Goal: Task Accomplishment & Management: Manage account settings

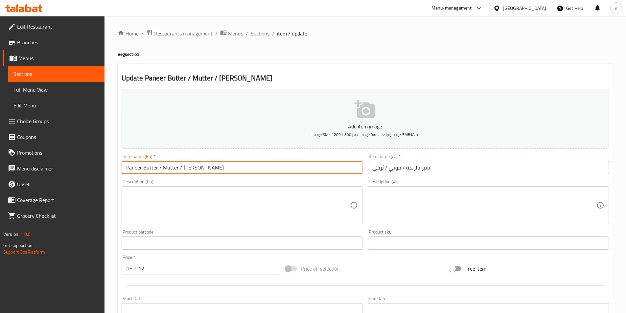
click at [191, 169] on input "Paneer Butter / Mutter / [PERSON_NAME]" at bounding box center [242, 167] width 241 height 13
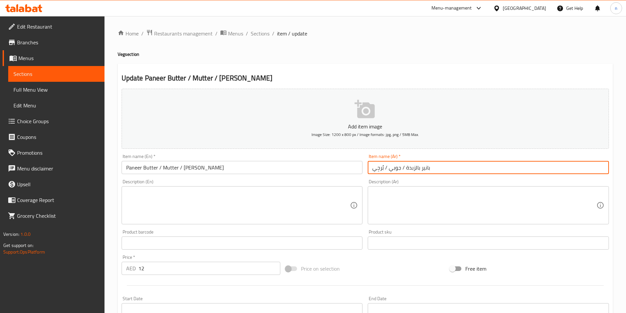
click at [421, 172] on input "بانير بالزبدة / جوبي / بُرجِي" at bounding box center [488, 167] width 241 height 13
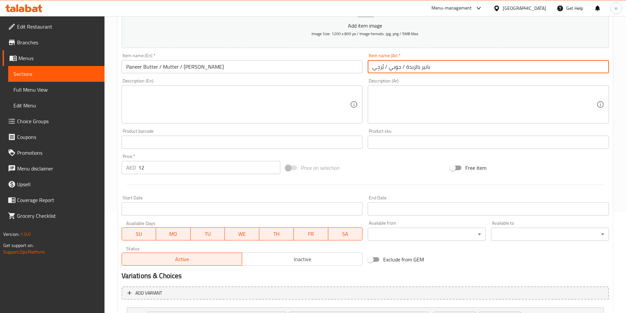
scroll to position [164, 0]
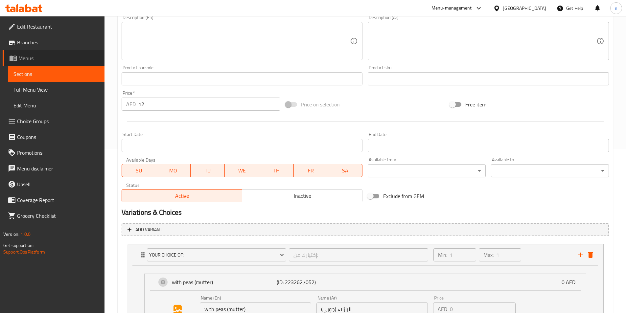
click at [41, 57] on span "Menus" at bounding box center [58, 58] width 81 height 8
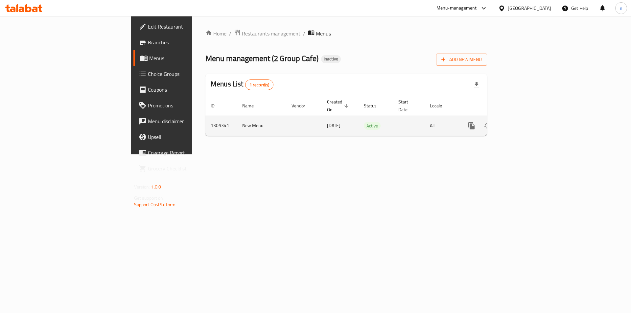
click at [523, 122] on icon "enhanced table" at bounding box center [519, 126] width 8 height 8
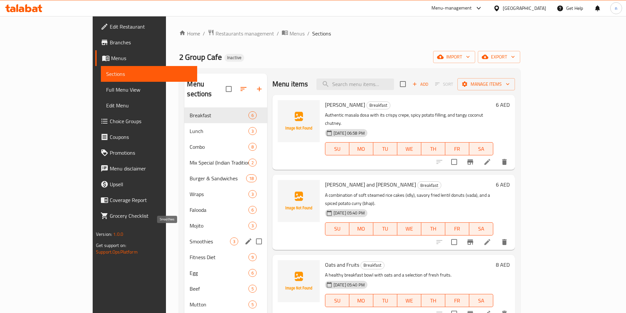
scroll to position [92, 0]
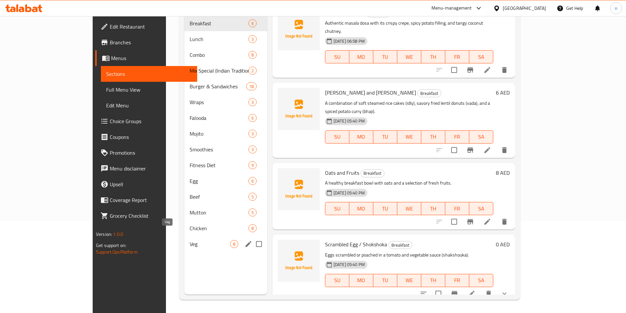
click at [190, 240] on span "Veg" at bounding box center [210, 244] width 40 height 8
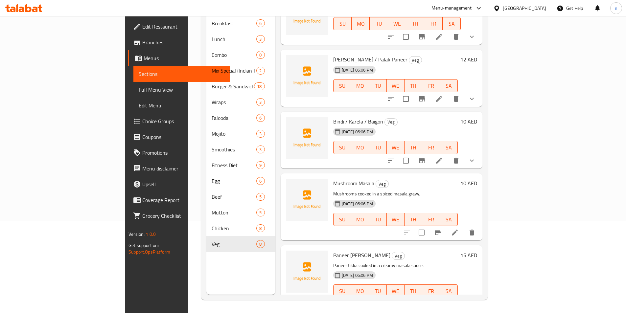
scroll to position [219, 0]
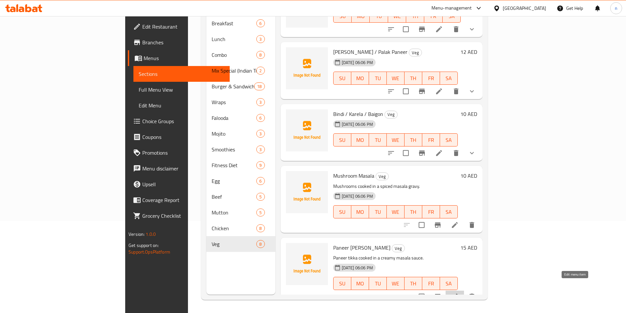
click at [459, 293] on icon at bounding box center [455, 297] width 8 height 8
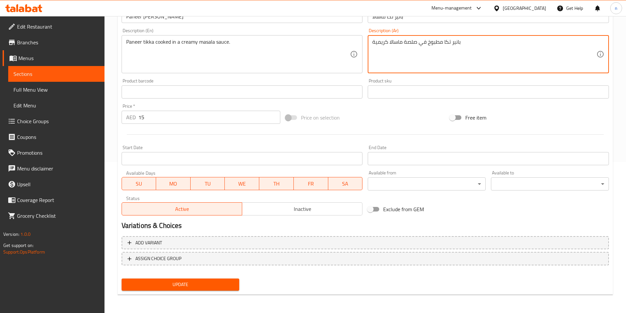
type textarea "بانير تكا مطبوخ في صلصة ماسالا كريمية"
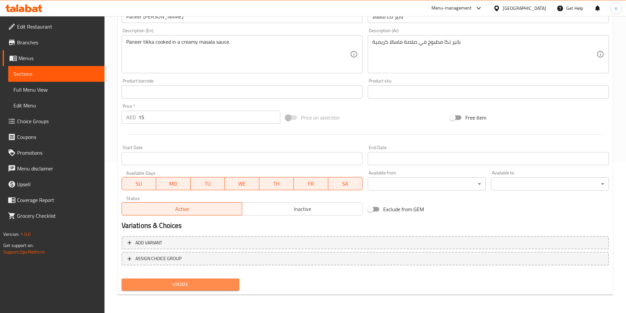
click at [168, 280] on button "Update" at bounding box center [181, 285] width 118 height 12
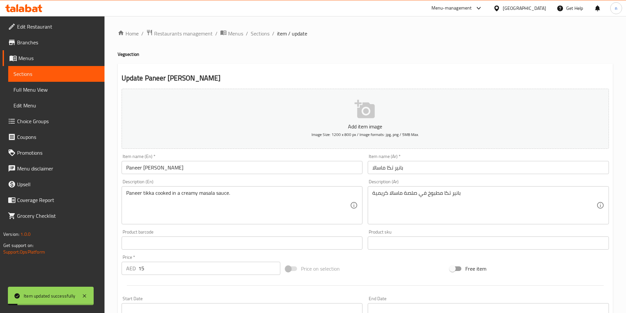
click at [264, 34] on span "Sections" at bounding box center [260, 34] width 19 height 8
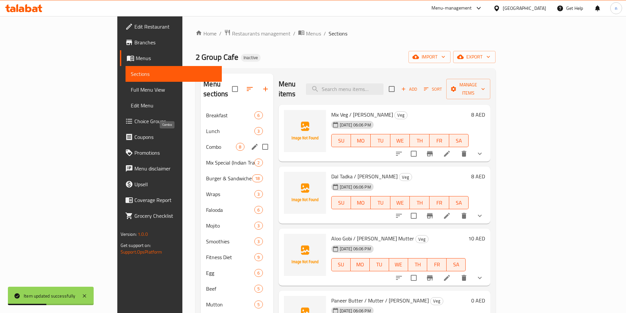
click at [206, 143] on span "Combo" at bounding box center [221, 147] width 30 height 8
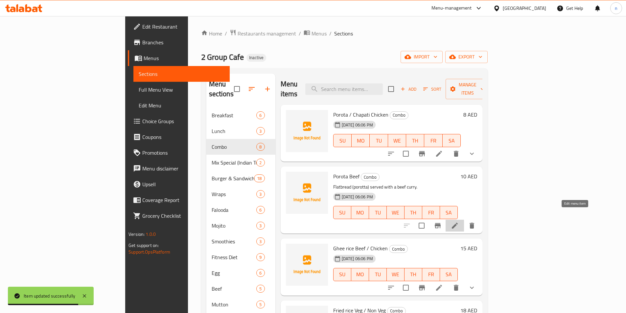
click at [458, 223] on icon at bounding box center [455, 226] width 6 height 6
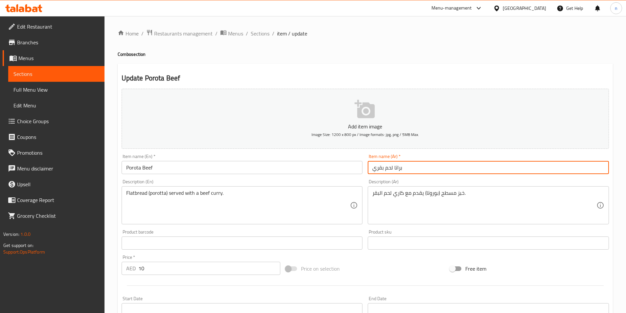
click at [397, 168] on input "براتا لحم بقري" at bounding box center [488, 167] width 241 height 13
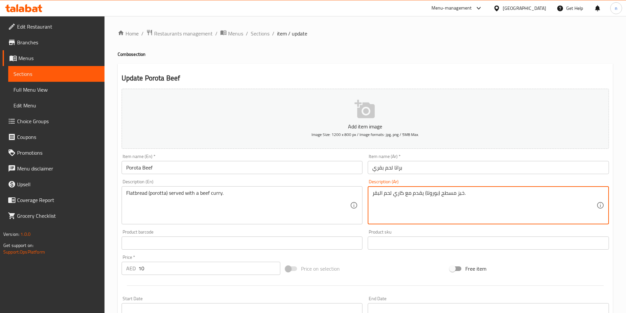
click at [431, 193] on textarea "خبز مسطح (بوروتا) يقدم مع كاري لحم البقر." at bounding box center [485, 205] width 224 height 31
paste textarea "راتا"
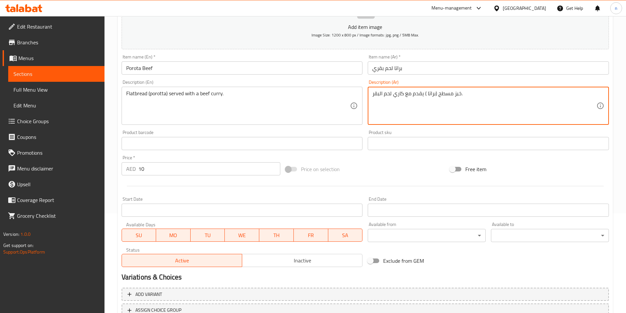
scroll to position [151, 0]
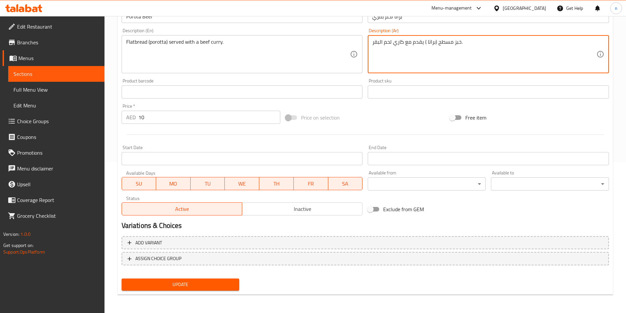
type textarea "خبز مسطح (براتا ) يقدم مع كاري لحم البقر."
click at [199, 283] on span "Update" at bounding box center [181, 285] width 108 height 8
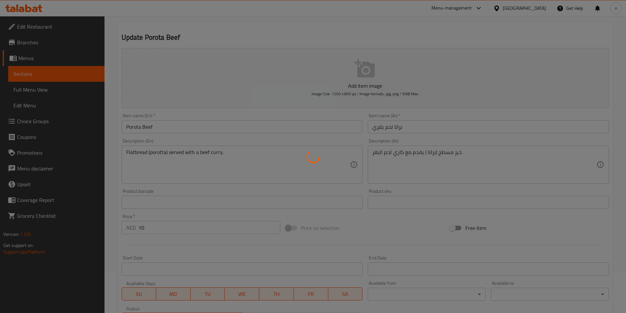
scroll to position [0, 0]
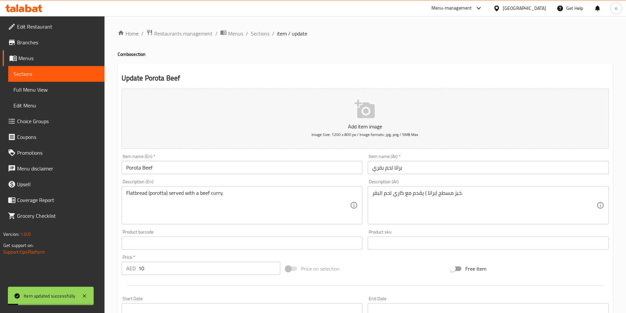
click at [255, 28] on div "Home / Restaurants management / Menus / Sections / item / update Combo section …" at bounding box center [366, 240] width 522 height 449
click at [257, 31] on span "Sections" at bounding box center [260, 34] width 19 height 8
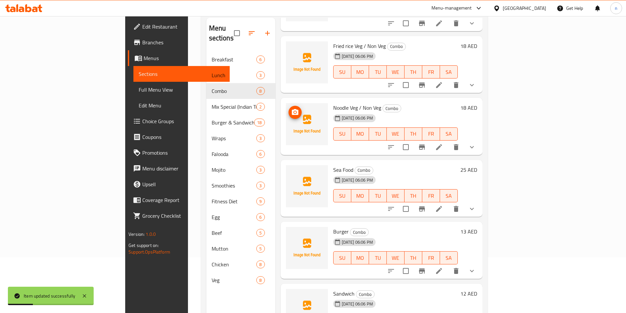
scroll to position [92, 0]
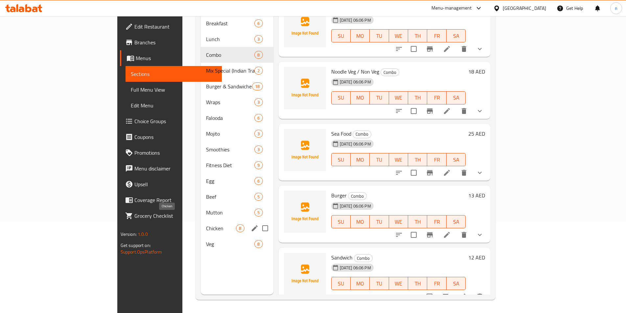
click at [206, 225] on span "Chicken" at bounding box center [221, 229] width 30 height 8
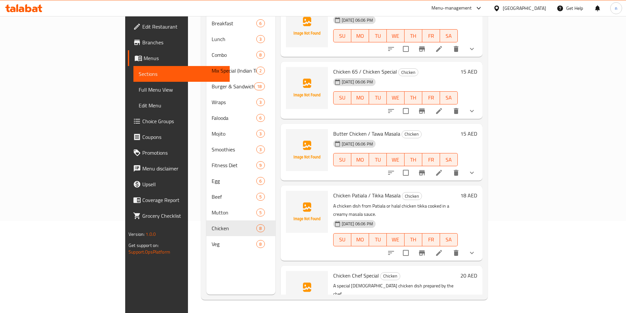
scroll to position [143, 0]
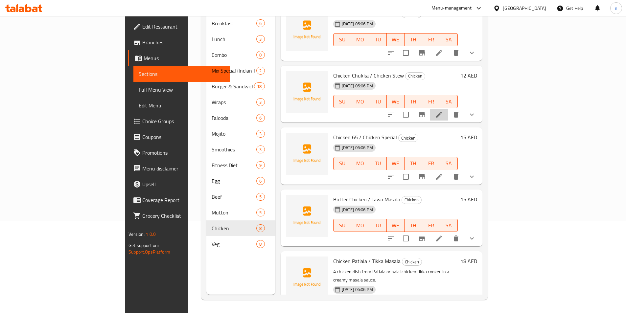
click at [449, 109] on li at bounding box center [439, 115] width 18 height 12
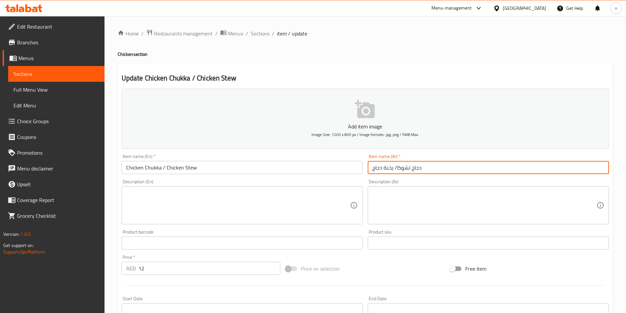
click at [386, 170] on input "دجاج تشوكا/ يخنة دجاج" at bounding box center [488, 167] width 241 height 13
click at [385, 170] on input "دجاج تشوكا/ يخنة دجاج" at bounding box center [488, 167] width 241 height 13
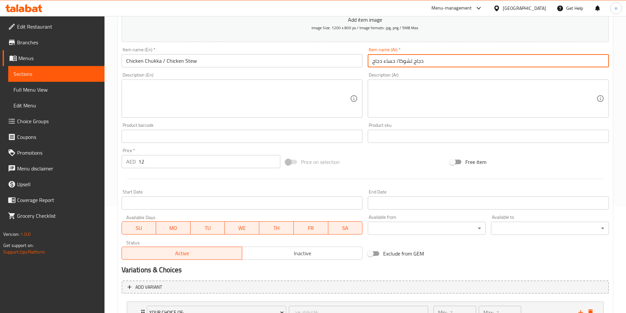
scroll to position [162, 0]
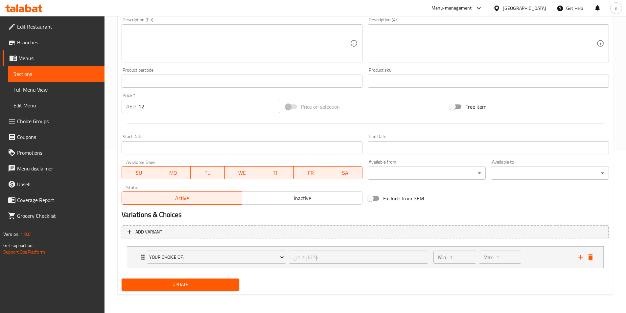
type input "دجاج تشوكا/ حساء دجاج"
click at [197, 289] on button "Update" at bounding box center [181, 285] width 118 height 12
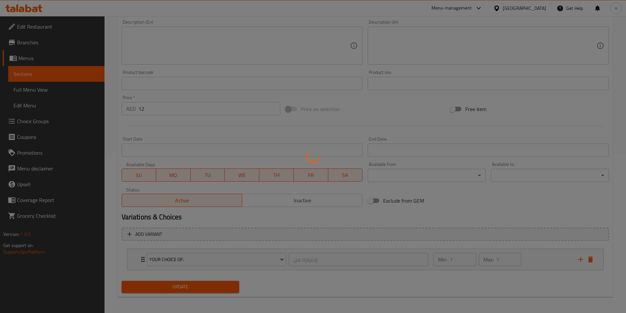
scroll to position [0, 0]
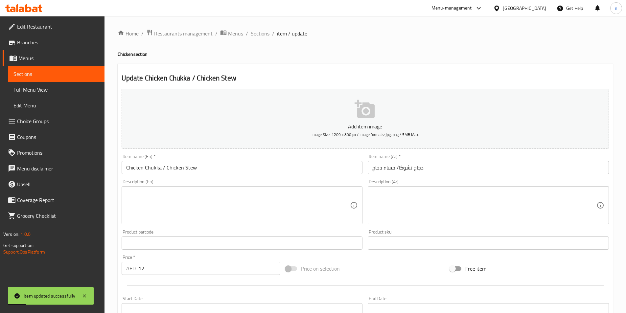
click at [251, 34] on span "Sections" at bounding box center [260, 34] width 19 height 8
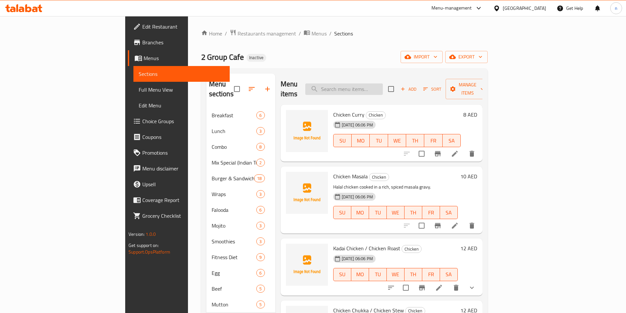
click at [379, 84] on input "search" at bounding box center [345, 90] width 78 height 12
paste input "Mutton Kurma / Mutton Moglai"
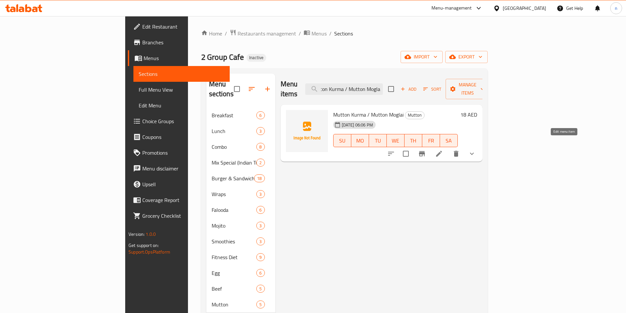
type input "Mutton Kurma / Mutton Moglai"
click at [443, 150] on icon at bounding box center [439, 154] width 8 height 8
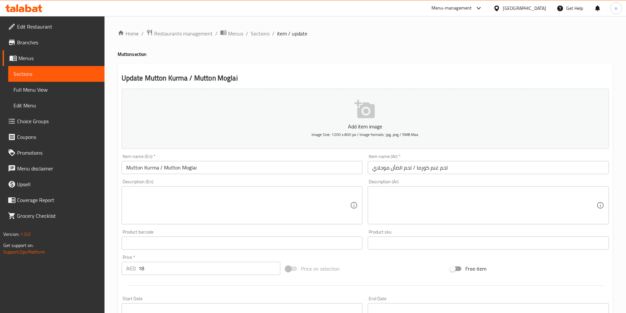
click at [391, 167] on input "لحم غنم كورما / لحم الضأن موجلاي" at bounding box center [488, 167] width 241 height 13
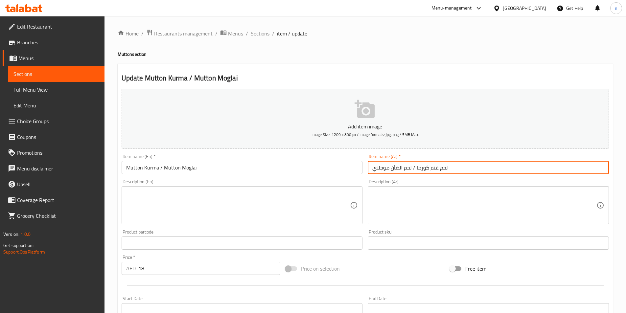
click at [397, 167] on input "لحم غنم كورما / لحم الضأن موجلاي" at bounding box center [488, 167] width 241 height 13
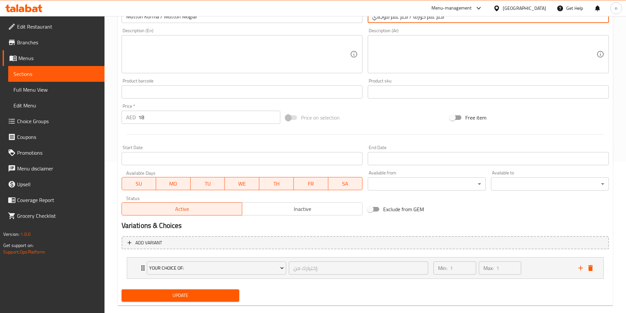
scroll to position [162, 0]
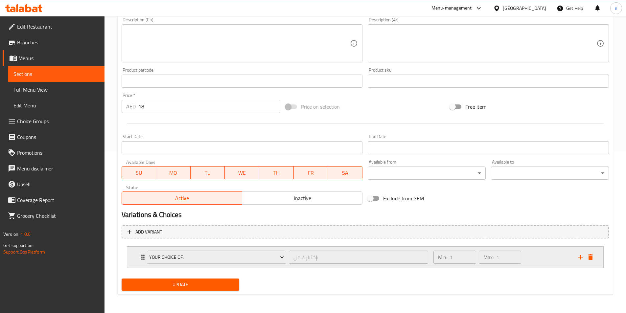
click at [527, 255] on div "Min: 1 ​ Max: 1 ​" at bounding box center [502, 257] width 145 height 21
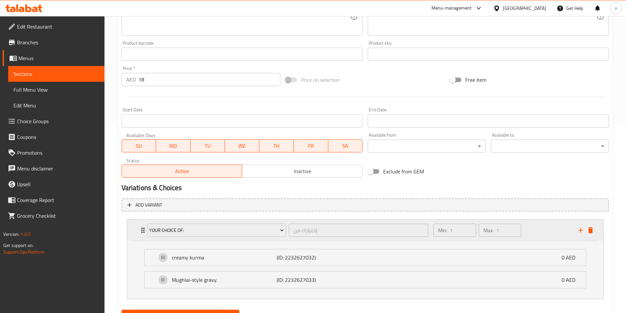
scroll to position [220, 0]
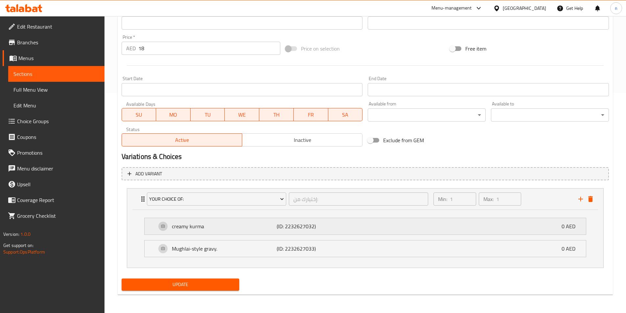
click at [519, 225] on div "creamy kurma (ID: 2232627032) 0 AED" at bounding box center [368, 226] width 422 height 16
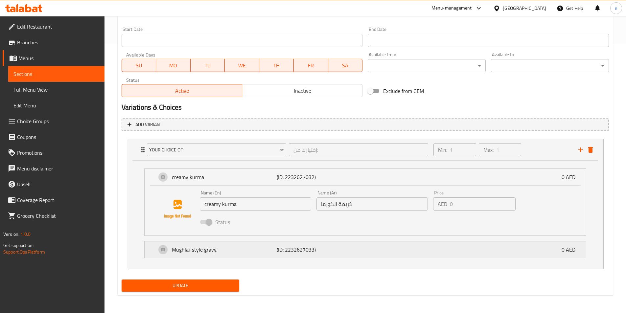
scroll to position [271, 0]
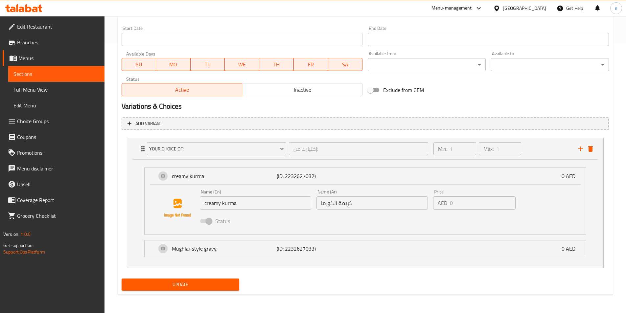
type input "لحم غنم كورما / لحم غنم موجلاي"
click at [338, 205] on input "كريمة الكورما" at bounding box center [372, 203] width 111 height 13
click at [378, 208] on input "كريمة الكورما" at bounding box center [372, 203] width 111 height 13
click at [374, 205] on input "كريمة الكورما" at bounding box center [372, 203] width 111 height 13
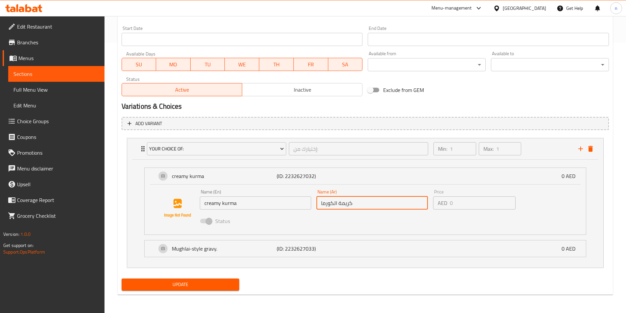
click at [374, 205] on input "كريمة الكورما" at bounding box center [372, 203] width 111 height 13
click at [361, 199] on input "كريمة الكورما" at bounding box center [372, 203] width 111 height 13
click at [183, 199] on img at bounding box center [178, 208] width 42 height 42
click at [592, 150] on icon "delete" at bounding box center [591, 149] width 5 height 6
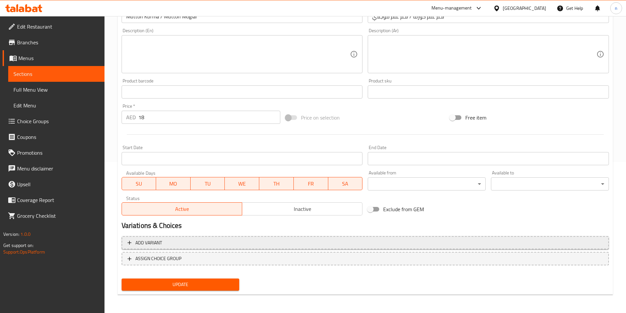
click at [210, 238] on button "Add variant" at bounding box center [366, 242] width 488 height 13
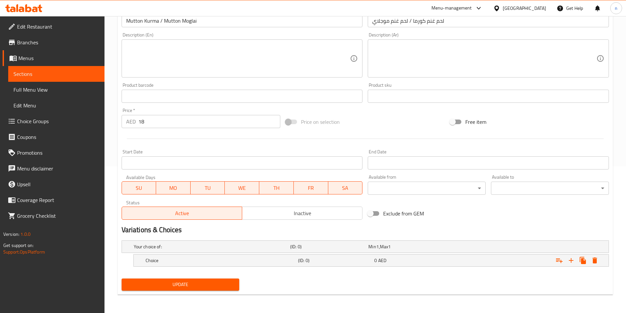
scroll to position [147, 0]
click at [208, 250] on h5 "Choice" at bounding box center [211, 247] width 154 height 7
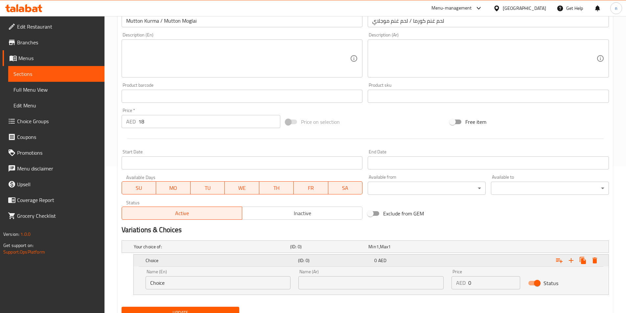
scroll to position [175, 0]
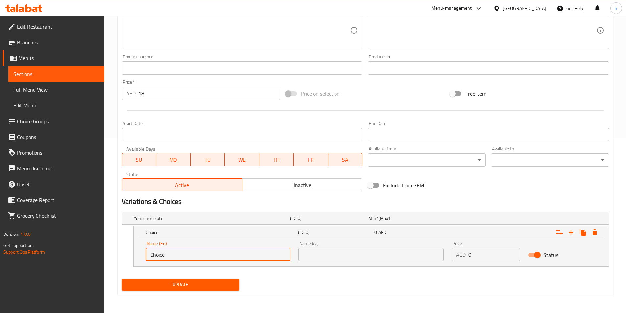
click at [196, 255] on input "Choice" at bounding box center [218, 254] width 145 height 13
paste input "creamy kurma"
type input "creamy kurma"
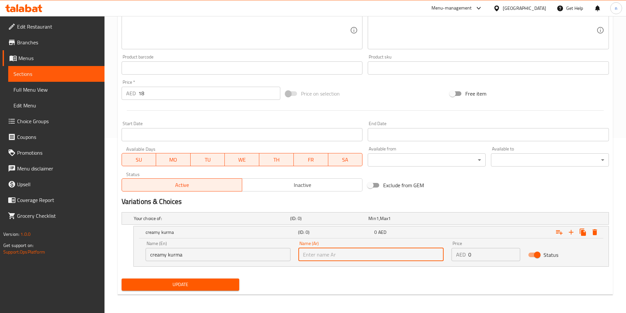
click at [352, 260] on input "text" at bounding box center [371, 254] width 145 height 13
paste input "الكورما"
drag, startPoint x: 343, startPoint y: 257, endPoint x: 359, endPoint y: 257, distance: 16.1
click at [359, 257] on input "الكورما كريمى" at bounding box center [371, 254] width 145 height 13
click at [348, 258] on input "الكورما كريمى" at bounding box center [371, 254] width 145 height 13
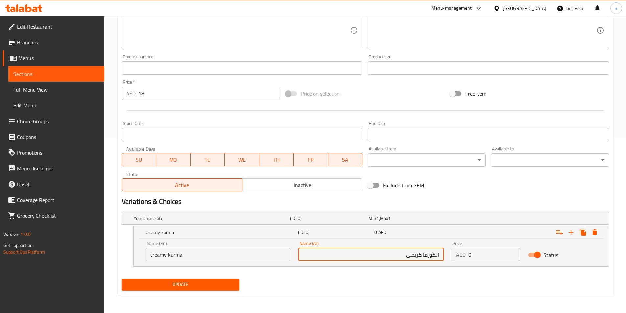
click at [439, 255] on input "الكورما كريمى" at bounding box center [371, 254] width 145 height 13
click at [436, 255] on input "الكورما كريمى" at bounding box center [371, 254] width 145 height 13
type input "كورما كريمى"
click at [574, 232] on icon "Expand" at bounding box center [572, 233] width 8 height 8
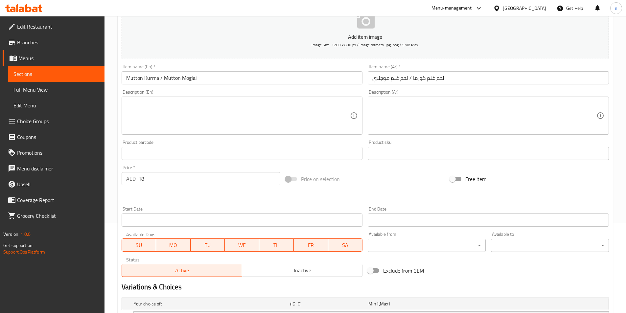
scroll to position [0, 0]
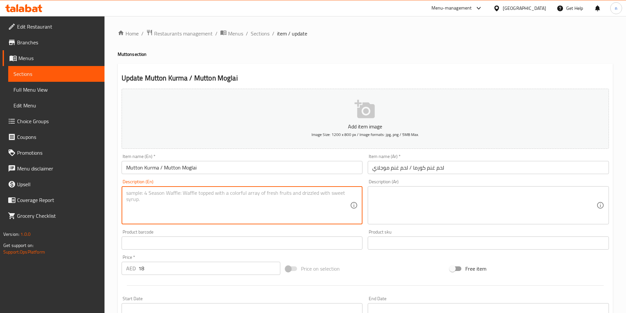
click at [199, 193] on textarea at bounding box center [238, 205] width 224 height 31
click at [426, 195] on textarea at bounding box center [485, 205] width 224 height 31
click at [249, 201] on textarea at bounding box center [238, 205] width 224 height 31
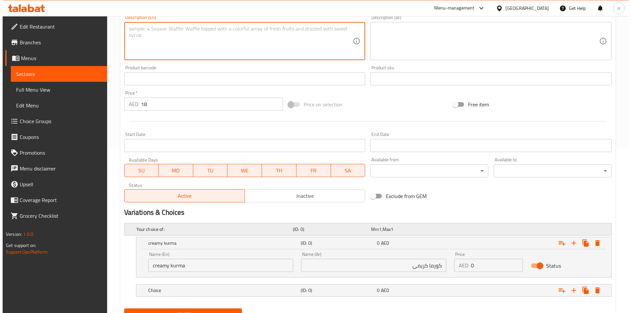
scroll to position [194, 0]
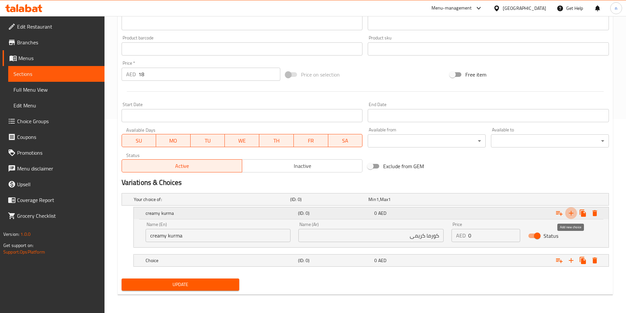
click at [570, 216] on icon "Expand" at bounding box center [572, 213] width 8 height 8
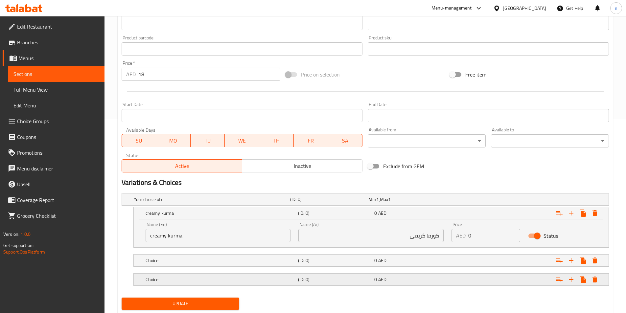
click at [601, 219] on div "Expand" at bounding box center [577, 214] width 47 height 12
click at [591, 275] on button "Expand" at bounding box center [595, 280] width 12 height 12
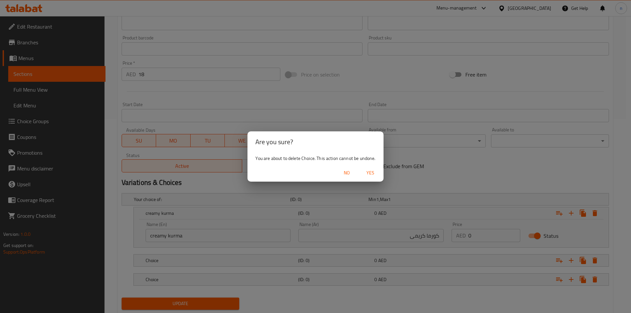
click at [369, 173] on span "Yes" at bounding box center [371, 173] width 16 height 8
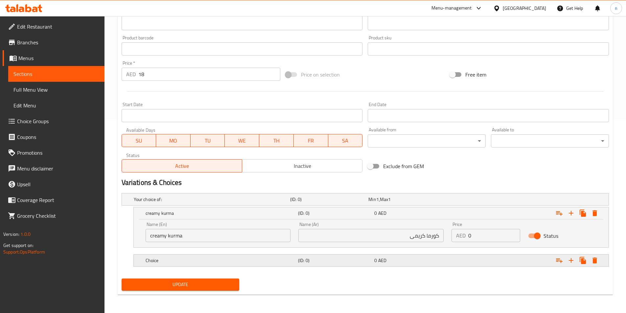
click at [576, 219] on div "Expand" at bounding box center [577, 214] width 47 height 12
click at [573, 217] on icon "Expand" at bounding box center [572, 213] width 8 height 8
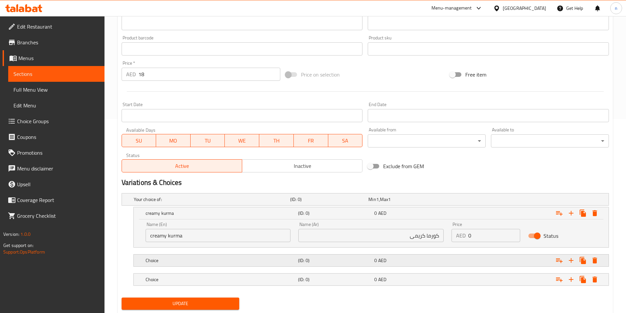
click at [570, 217] on icon "Expand" at bounding box center [572, 213] width 8 height 8
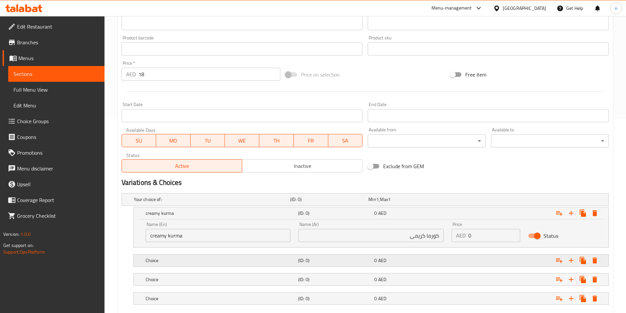
click at [601, 201] on div "Expand" at bounding box center [524, 199] width 157 height 3
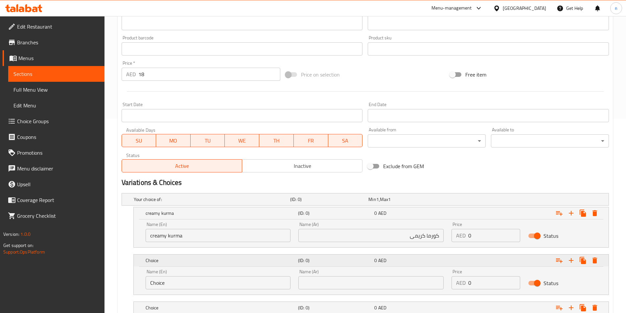
click at [601, 221] on div "Expand" at bounding box center [526, 213] width 153 height 14
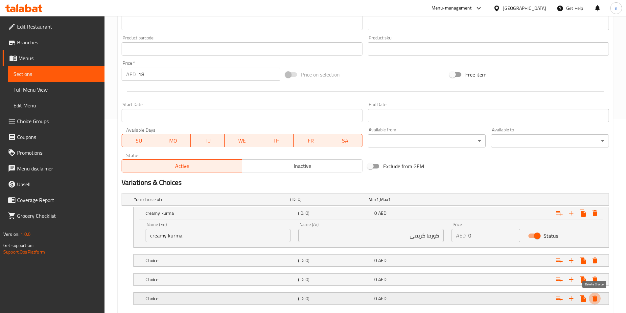
click at [600, 296] on button "Expand" at bounding box center [595, 299] width 12 height 12
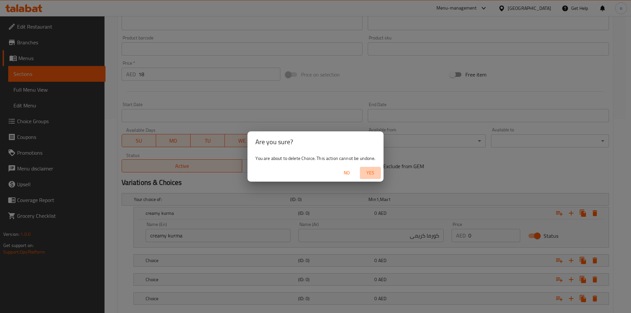
click at [372, 168] on button "Yes" at bounding box center [370, 173] width 21 height 12
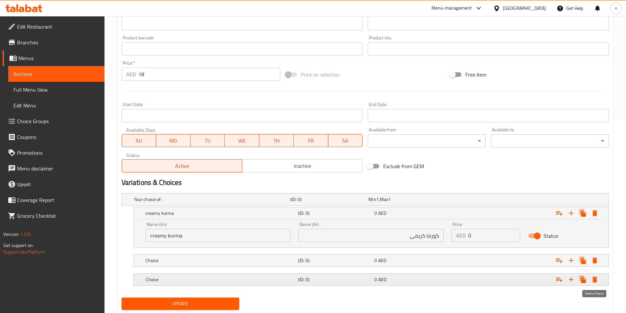
click at [596, 285] on button "Expand" at bounding box center [595, 280] width 12 height 12
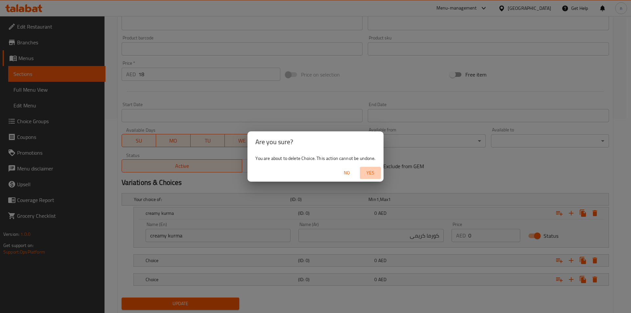
click at [373, 178] on button "Yes" at bounding box center [370, 173] width 21 height 12
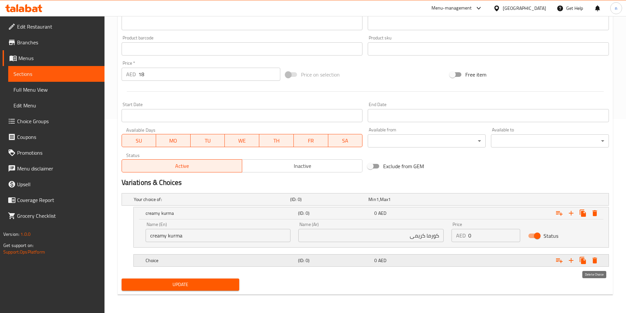
click at [599, 262] on icon "Expand" at bounding box center [595, 261] width 8 height 8
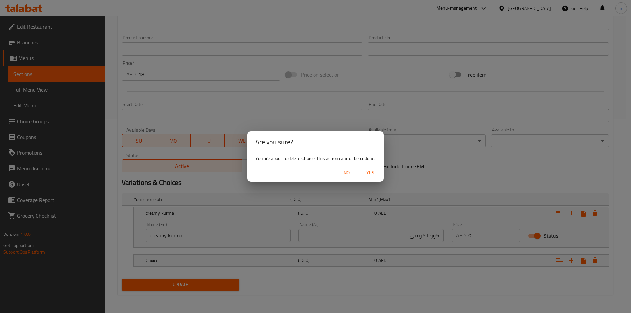
click at [371, 175] on span "Yes" at bounding box center [371, 173] width 16 height 8
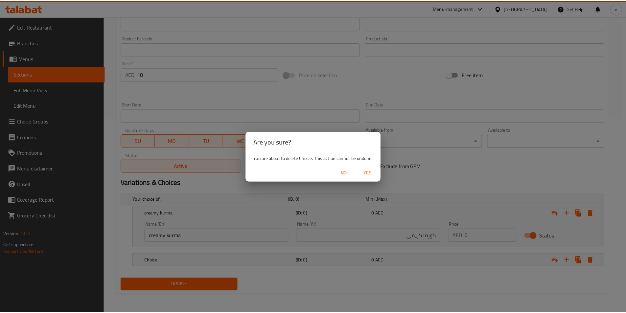
scroll to position [175, 0]
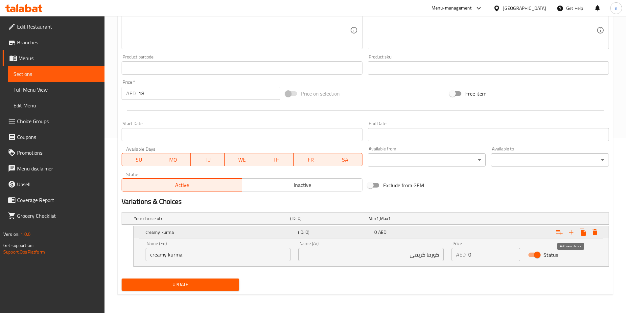
click at [572, 234] on icon "Expand" at bounding box center [572, 233] width 8 height 8
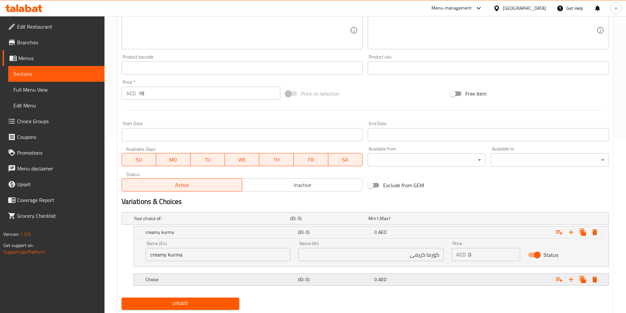
click at [268, 222] on h5 "Choice" at bounding box center [211, 218] width 154 height 7
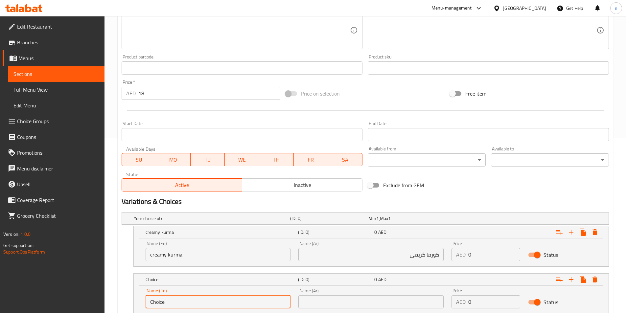
click at [230, 300] on input "Choice" at bounding box center [218, 302] width 145 height 13
paste input "مرق على الطريقة المغولية"
click at [223, 307] on input "مرق على الطريقة المغولية" at bounding box center [218, 302] width 145 height 13
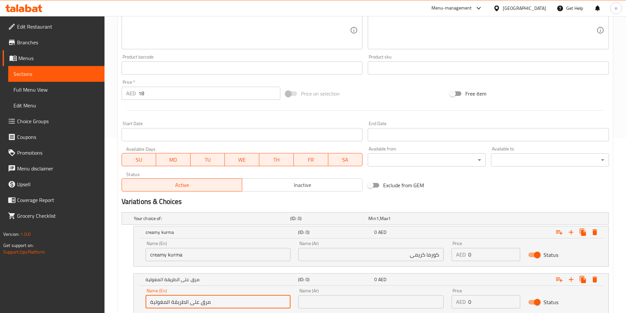
click at [223, 307] on input "مرق على الطريقة المغولية" at bounding box center [218, 302] width 145 height 13
paste input "Mughlai-style gravy."
type input "Mughlai-style gravy."
click at [341, 306] on input "text" at bounding box center [371, 302] width 145 height 13
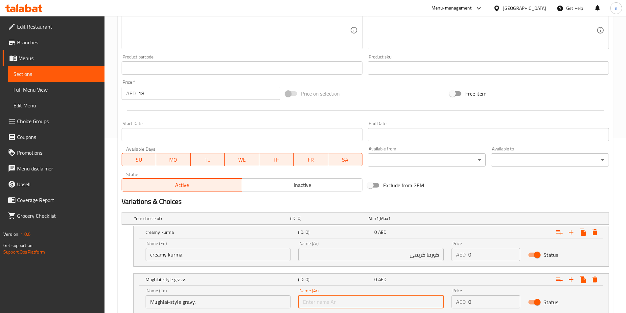
paste input "مرق على الطريقة المغولية"
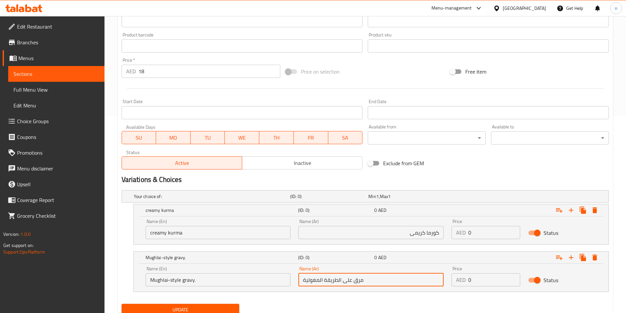
scroll to position [223, 0]
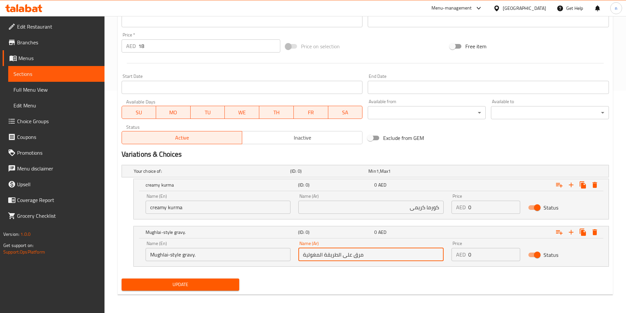
type input "مرق على الطريقة المغولية"
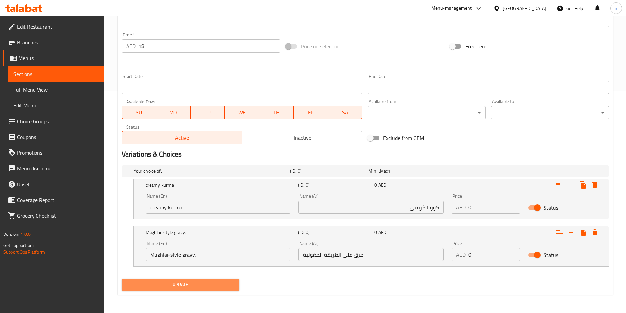
click at [231, 282] on span "Update" at bounding box center [181, 285] width 108 height 8
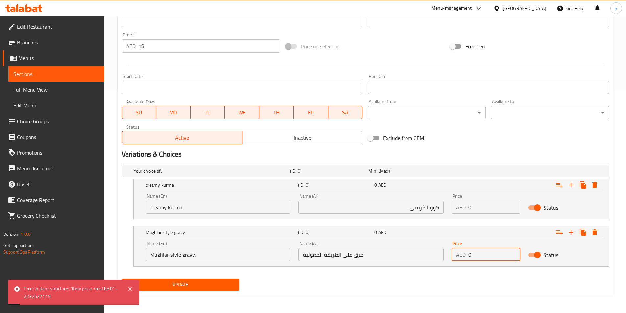
click at [491, 254] on input "0" at bounding box center [495, 254] width 52 height 13
click at [490, 254] on input "0" at bounding box center [495, 254] width 52 height 13
type input "18"
click at [482, 210] on input "0" at bounding box center [495, 207] width 52 height 13
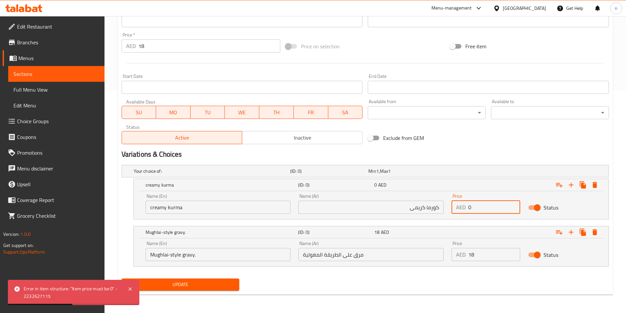
click at [482, 210] on input "0" at bounding box center [495, 207] width 52 height 13
type input "18"
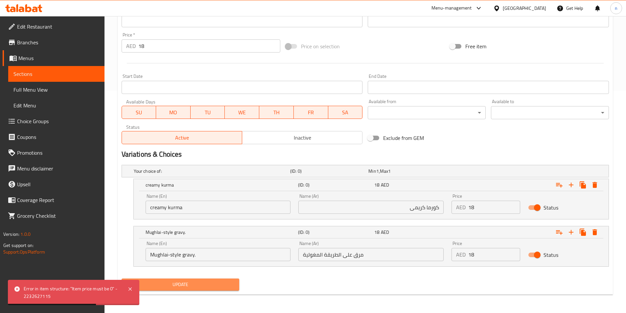
click at [168, 285] on span "Update" at bounding box center [181, 285] width 108 height 8
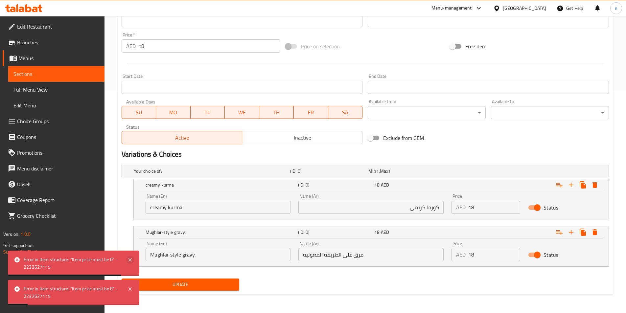
click at [134, 260] on icon at bounding box center [130, 260] width 8 height 8
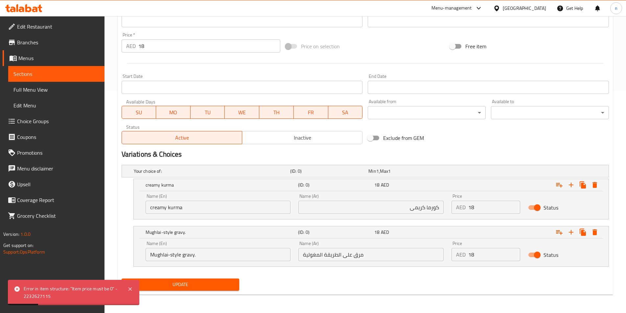
click at [171, 41] on input "18" at bounding box center [209, 45] width 142 height 13
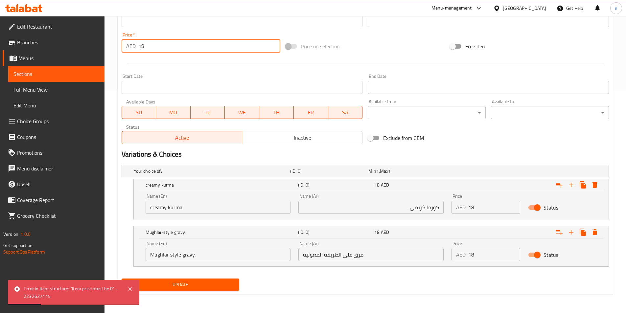
click at [171, 41] on input "18" at bounding box center [209, 45] width 142 height 13
type input "0"
click at [180, 289] on button "Update" at bounding box center [181, 285] width 118 height 12
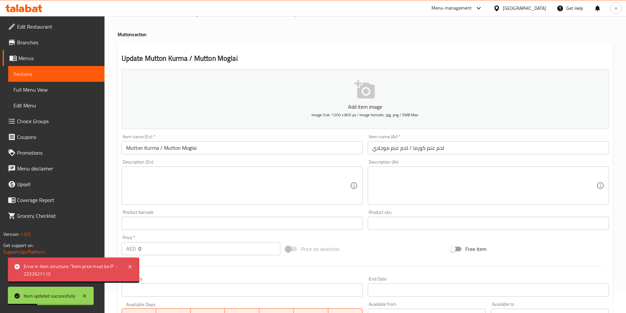
scroll to position [0, 0]
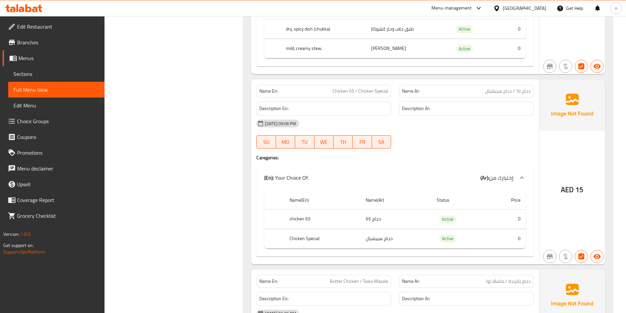
scroll to position [8728, 0]
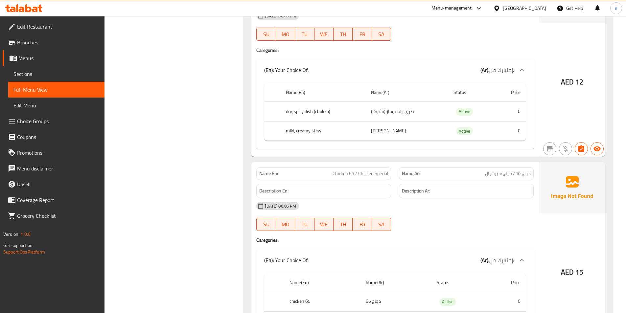
click at [44, 62] on link "Menus" at bounding box center [54, 58] width 102 height 16
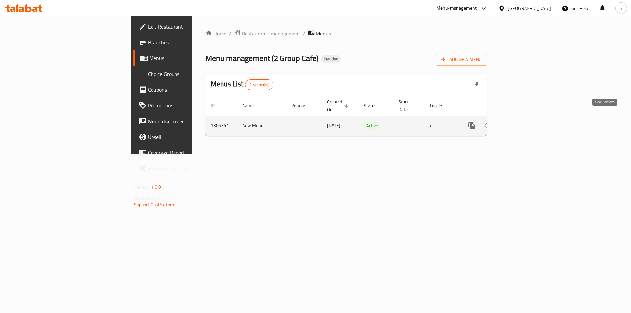
click at [522, 123] on icon "enhanced table" at bounding box center [519, 126] width 6 height 6
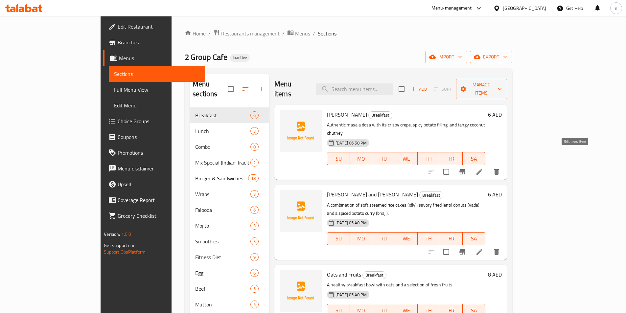
click at [484, 168] on icon at bounding box center [480, 172] width 8 height 8
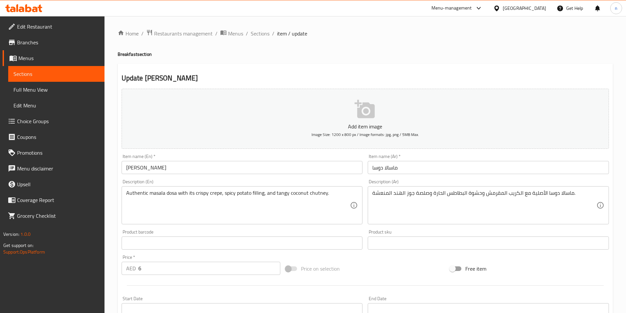
click at [400, 178] on div "Description (Ar) ماسالا دوسا الأصلية مع الكريب المقرمش وحشوة البطاطس الحارة وصل…" at bounding box center [488, 202] width 247 height 50
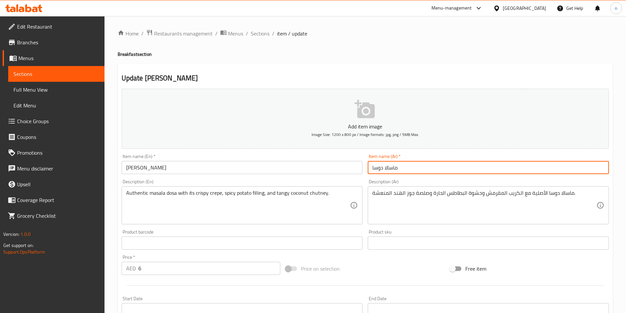
click at [412, 165] on input "ماسالا دوسا" at bounding box center [488, 167] width 241 height 13
type input "ماسالا دوسا"
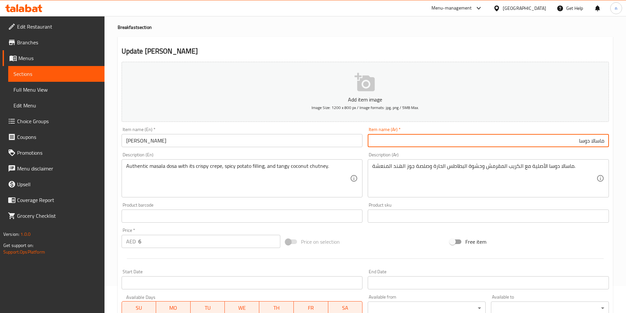
scroll to position [151, 0]
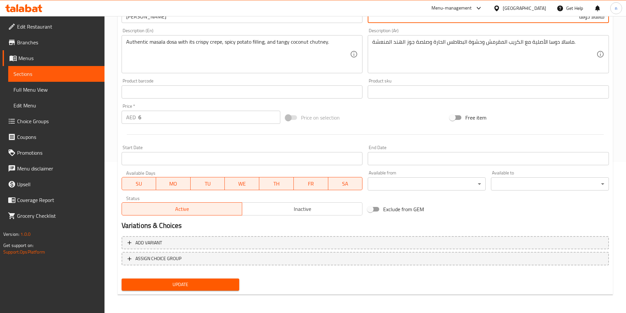
click at [50, 74] on span "Sections" at bounding box center [56, 74] width 86 height 8
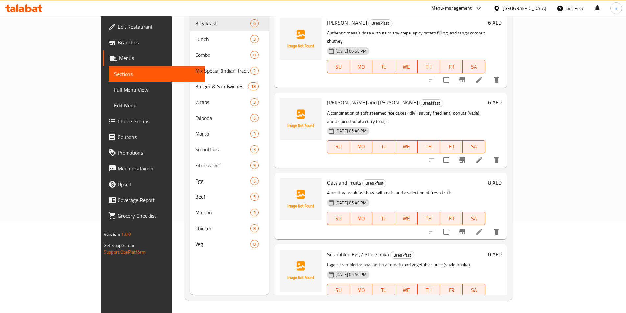
scroll to position [92, 0]
click at [190, 255] on div "Menu sections Breakfast 6 Lunch 3 Combo 8 Mix Special (Indian Traditional Stree…" at bounding box center [229, 138] width 79 height 313
click at [190, 243] on nav "Breakfast 6 Lunch 3 Combo 8 Mix Special (Indian Traditional Street Food) 2 Burg…" at bounding box center [229, 134] width 79 height 242
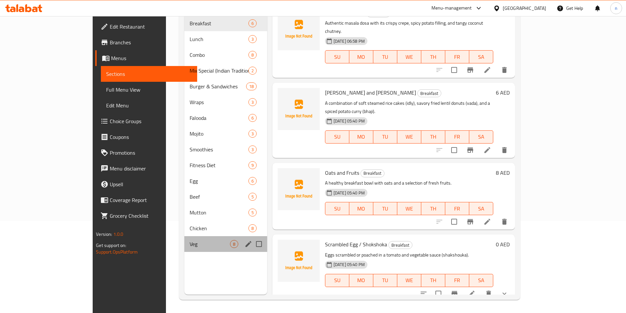
click at [184, 239] on div "Veg 8" at bounding box center [225, 244] width 83 height 16
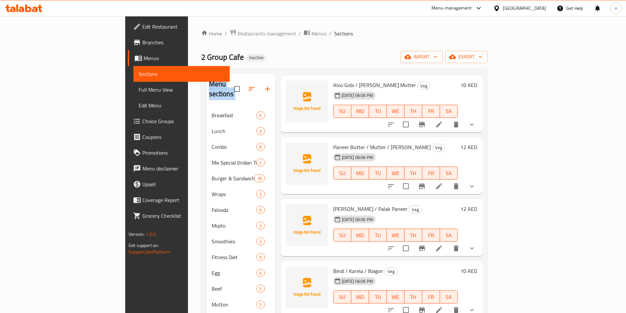
scroll to position [153, 0]
click at [449, 181] on li at bounding box center [439, 187] width 18 height 12
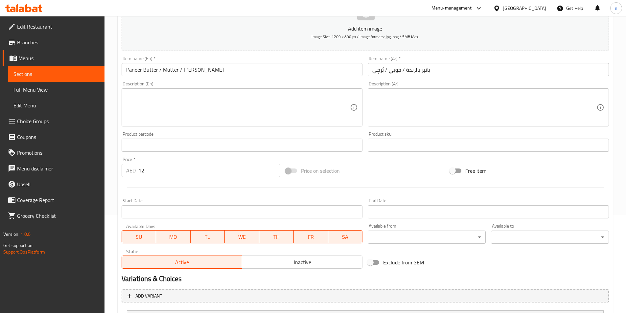
scroll to position [162, 0]
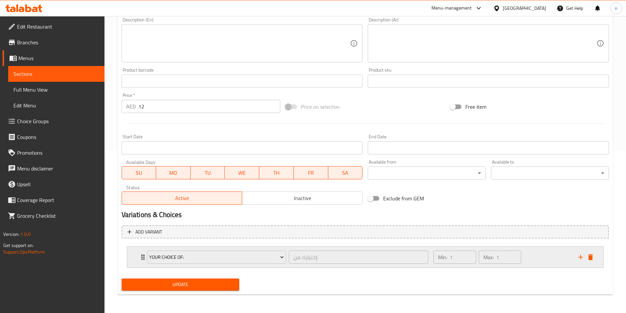
click at [548, 267] on div "Min: 1 ​ Max: 1 ​" at bounding box center [502, 257] width 145 height 21
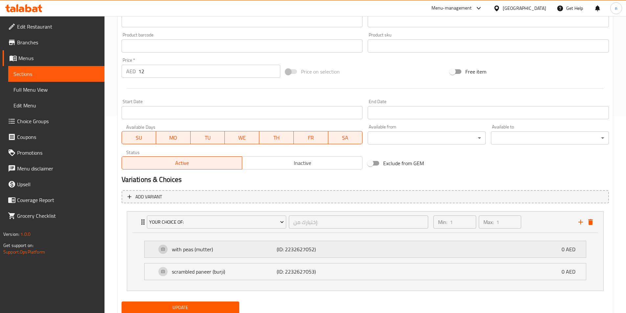
scroll to position [220, 0]
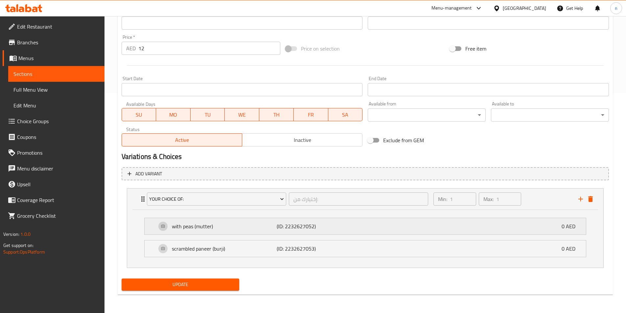
click at [340, 221] on div "with peas (mutter) (ID: 2232627052) 0 AED" at bounding box center [368, 226] width 422 height 16
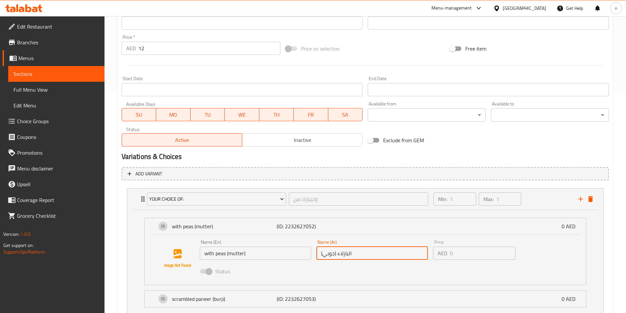
click at [320, 251] on input "البازلاء (جوبي)" at bounding box center [372, 253] width 111 height 13
click at [331, 252] on input "البازلاء (جوبي)" at bounding box center [372, 253] width 111 height 13
click at [331, 160] on h2 "Variations & Choices" at bounding box center [366, 157] width 488 height 10
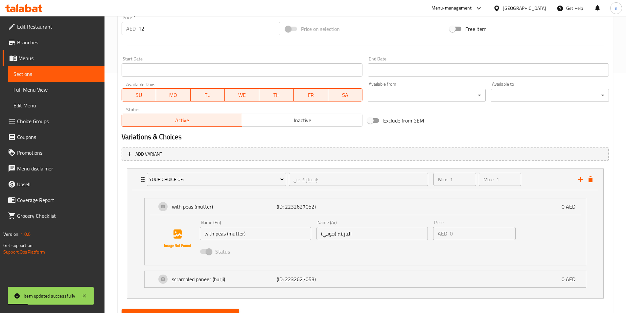
scroll to position [271, 0]
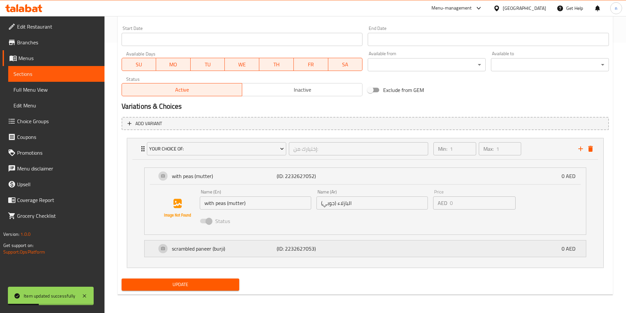
click at [260, 247] on p "scrambled paneer (burji)" at bounding box center [224, 249] width 105 height 8
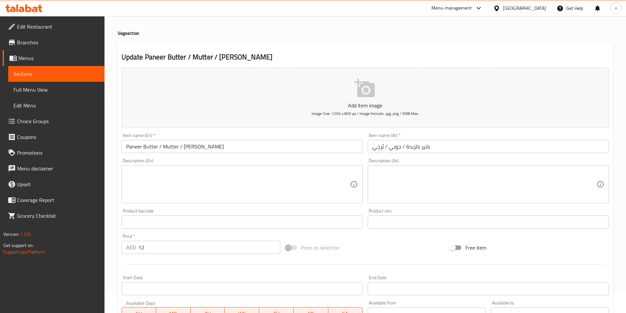
scroll to position [0, 0]
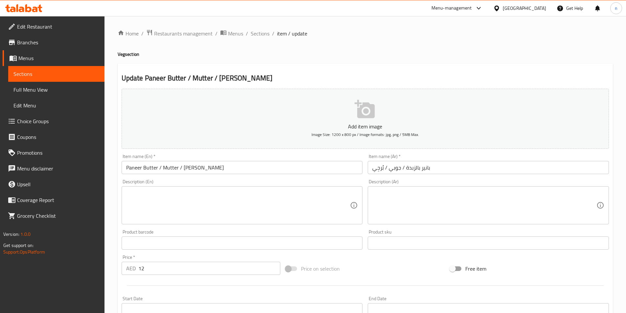
click at [397, 169] on input "بانير بالزبدة / جوبي / بُرجِي" at bounding box center [488, 167] width 241 height 13
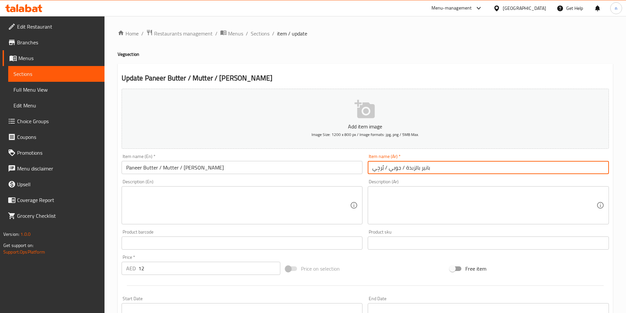
click at [397, 169] on input "بانير بالزبدة / جوبي / بُرجِي" at bounding box center [488, 167] width 241 height 13
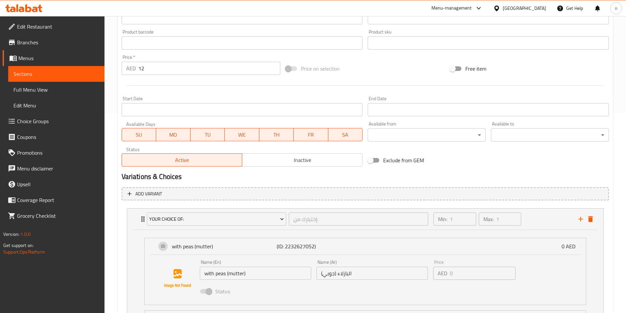
scroll to position [263, 0]
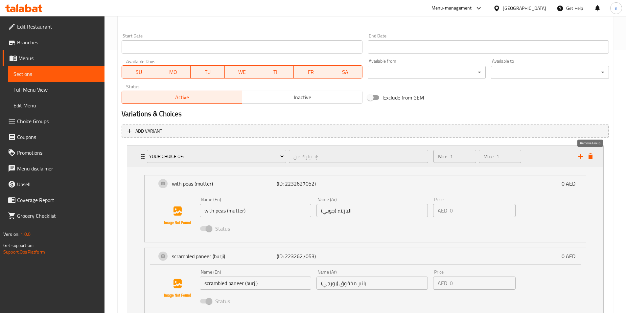
type input "بانير بالزبدة / ماتار/ بُرجِي"
click at [590, 152] on button "delete" at bounding box center [591, 157] width 10 height 10
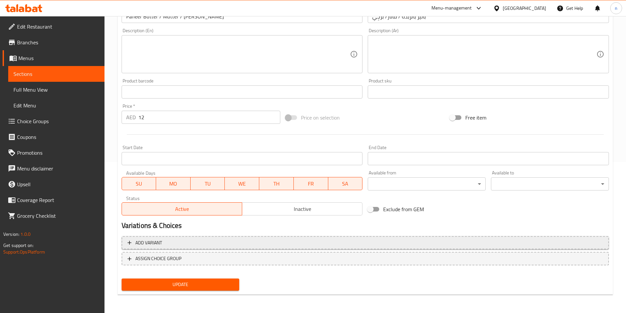
click at [353, 249] on button "Add variant" at bounding box center [366, 242] width 488 height 13
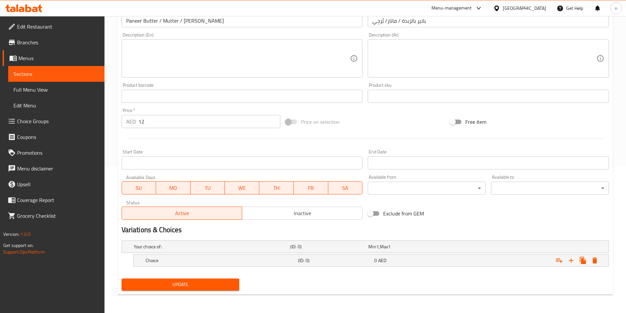
scroll to position [147, 0]
click at [312, 250] on h5 "(ID: 0)" at bounding box center [328, 247] width 76 height 7
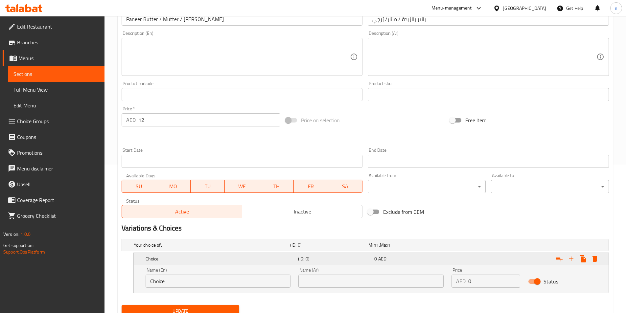
scroll to position [175, 0]
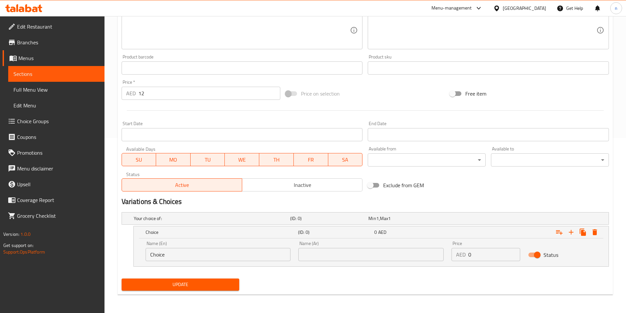
click at [198, 262] on div "Name (En) Choice Name (En)" at bounding box center [218, 251] width 153 height 28
click at [198, 258] on input "Choice" at bounding box center [218, 254] width 145 height 13
paste input "with peas (mutter)"
type input "with peas (mutter)"
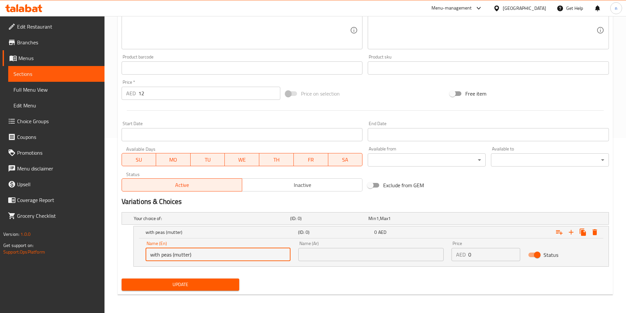
click at [353, 258] on input "text" at bounding box center [371, 254] width 145 height 13
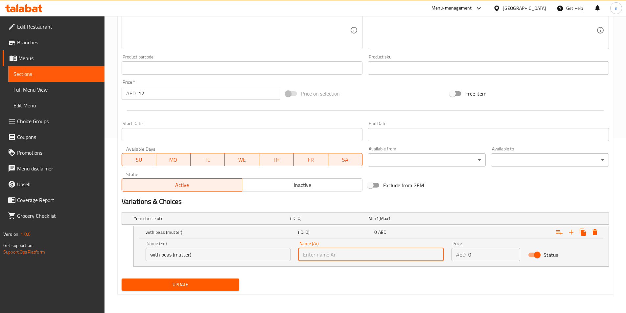
click at [353, 258] on input "text" at bounding box center [371, 254] width 145 height 13
click at [386, 257] on input "text" at bounding box center [371, 254] width 145 height 13
paste input "البازلاء (ماتار)"
type input "البازلاء (ماتار)"
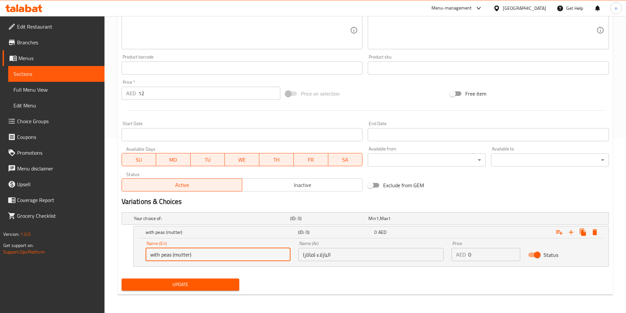
click at [159, 261] on input "with peas (mutter)" at bounding box center [218, 254] width 145 height 13
click at [161, 256] on input "with peas (mutter)" at bounding box center [218, 254] width 145 height 13
type input "peas (mutter)"
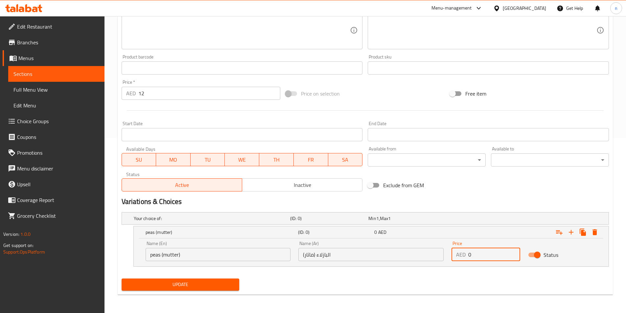
click at [469, 254] on input "0" at bounding box center [495, 254] width 52 height 13
click at [571, 236] on button "Expand" at bounding box center [572, 233] width 12 height 12
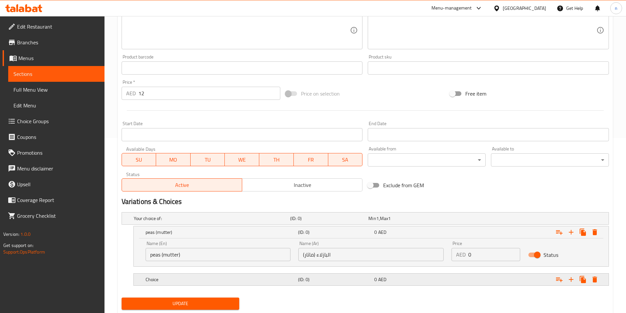
click at [210, 222] on h5 "Choice" at bounding box center [211, 218] width 154 height 7
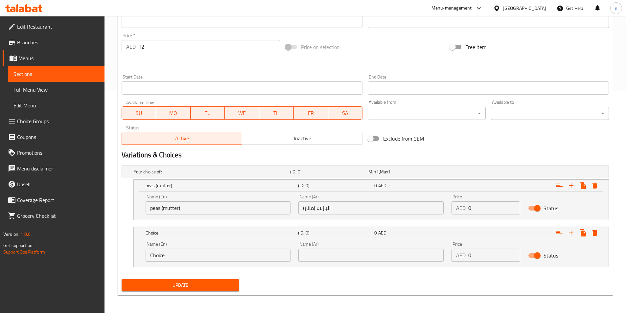
scroll to position [223, 0]
click at [169, 253] on input "Choice" at bounding box center [218, 254] width 145 height 13
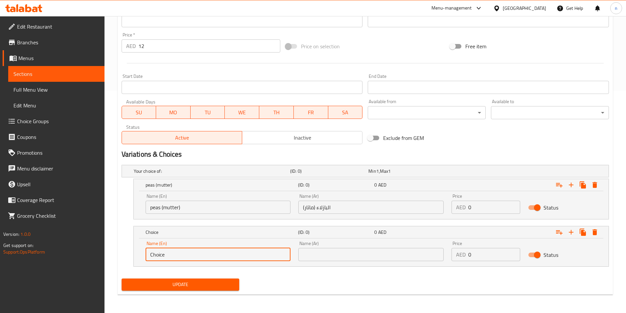
click at [169, 253] on input "Choice" at bounding box center [218, 254] width 145 height 13
paste input "scrambled paneer (burji)"
type input "scrambled paneer (burji)"
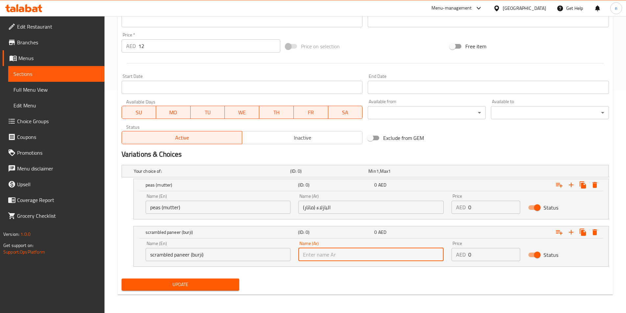
click at [347, 259] on input "text" at bounding box center [371, 254] width 145 height 13
paste input "بانير مخفوق (بورجي)"
type input "بانير مخفوق (بورجي)"
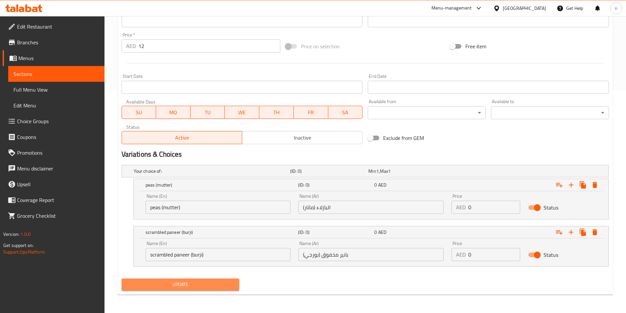
click at [193, 286] on span "Update" at bounding box center [181, 285] width 108 height 8
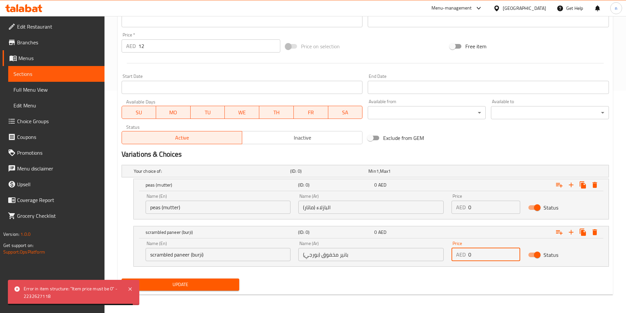
click at [482, 255] on input "0" at bounding box center [495, 254] width 52 height 13
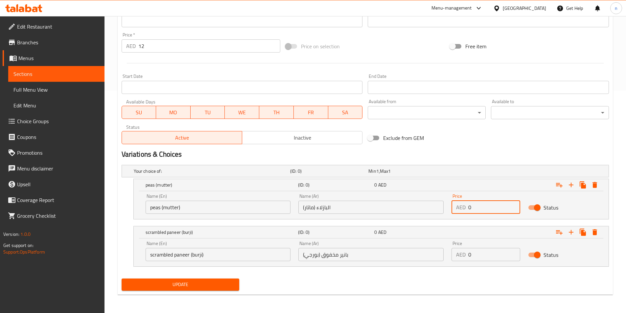
click at [482, 212] on input "0" at bounding box center [495, 207] width 52 height 13
click at [477, 205] on input "0" at bounding box center [495, 207] width 52 height 13
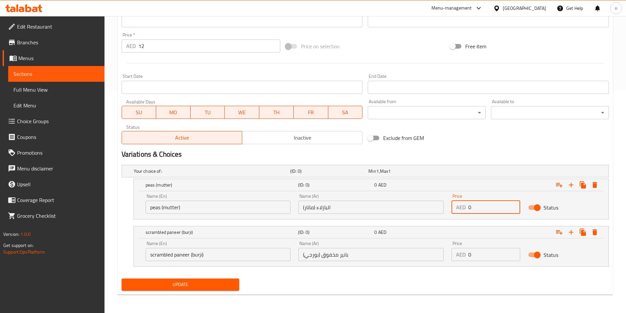
click at [477, 205] on input "0" at bounding box center [495, 207] width 52 height 13
click at [203, 289] on button "Update" at bounding box center [181, 285] width 118 height 12
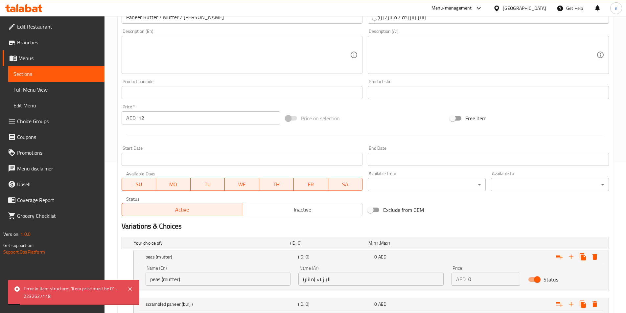
scroll to position [58, 0]
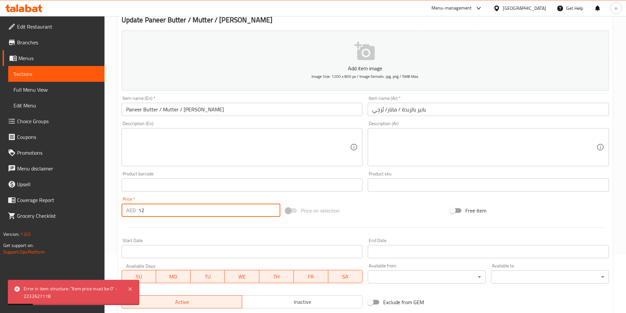
click at [201, 217] on input "12" at bounding box center [209, 210] width 142 height 13
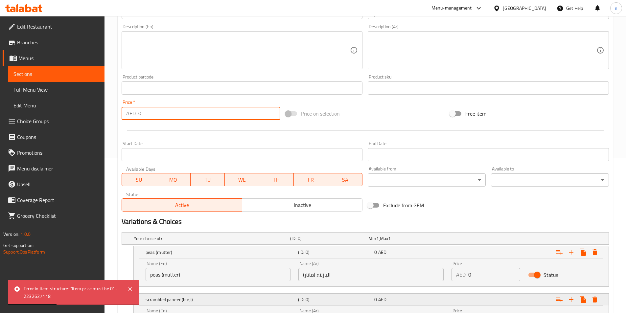
scroll to position [223, 0]
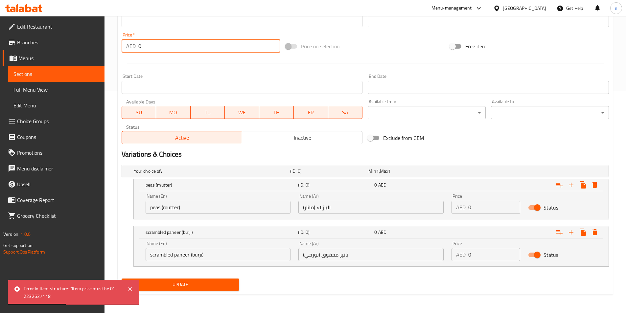
type input "0"
click at [496, 206] on input "0" at bounding box center [495, 207] width 52 height 13
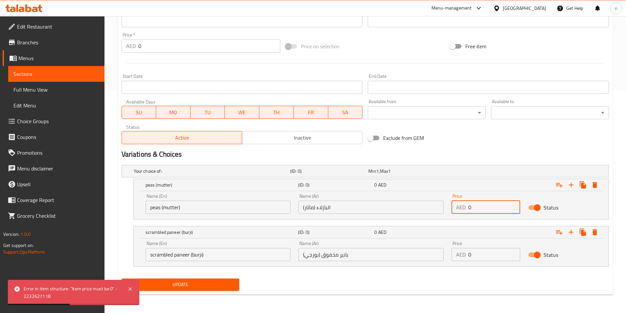
click at [496, 206] on input "0" at bounding box center [495, 207] width 52 height 13
type input "12"
click at [502, 259] on input "0" at bounding box center [495, 254] width 52 height 13
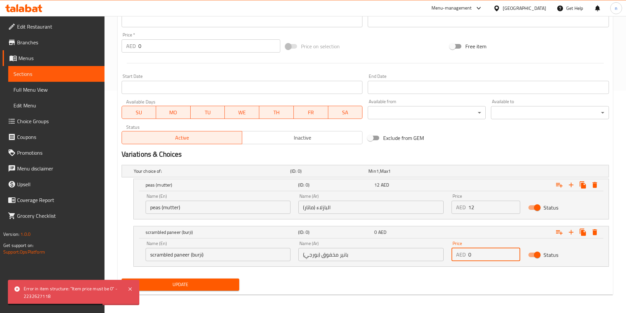
click at [502, 259] on input "0" at bounding box center [495, 254] width 52 height 13
type input "12"
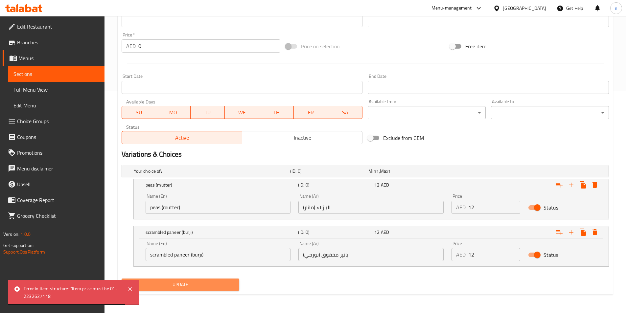
click at [207, 286] on span "Update" at bounding box center [181, 285] width 108 height 8
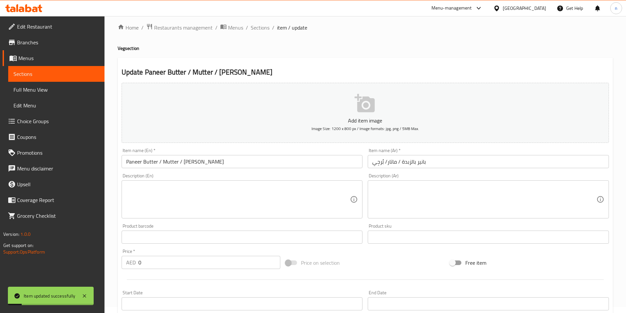
scroll to position [0, 0]
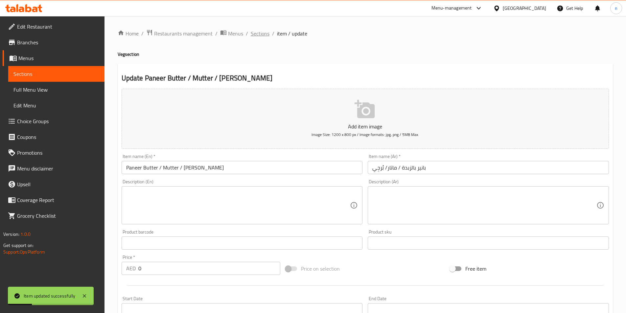
click at [252, 32] on span "Sections" at bounding box center [260, 34] width 19 height 8
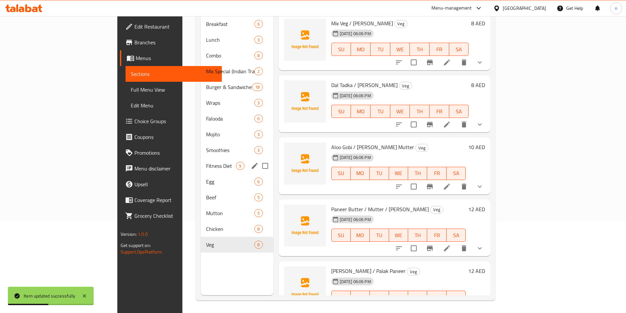
scroll to position [92, 0]
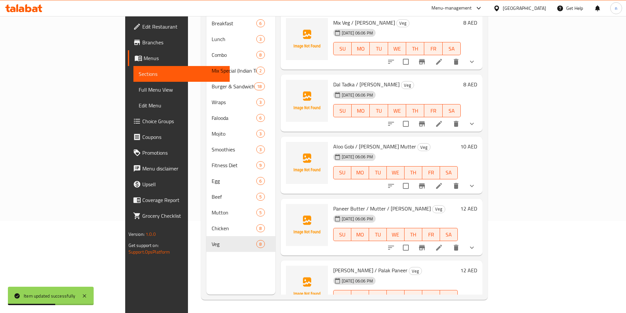
click at [207, 243] on nav "Breakfast 6 Lunch 3 Combo 8 Mix Special (Indian Traditional Street Food) 2 Burg…" at bounding box center [241, 134] width 69 height 242
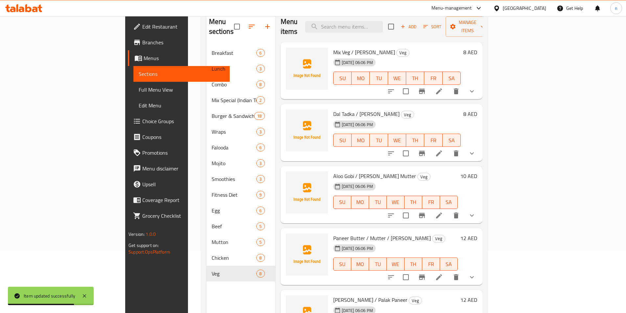
scroll to position [0, 0]
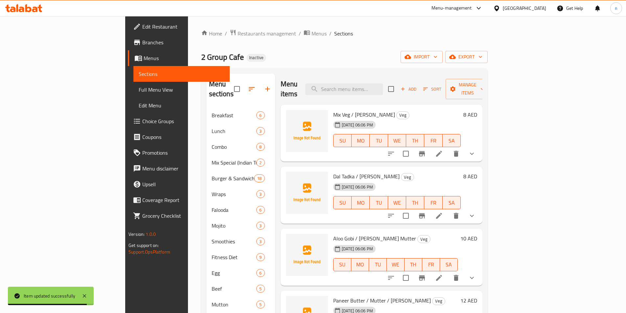
click at [134, 95] on link "Full Menu View" at bounding box center [182, 90] width 96 height 16
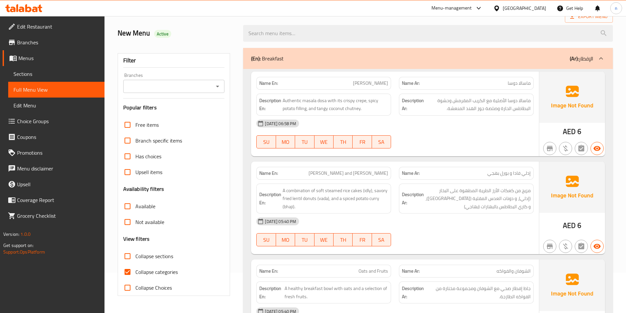
scroll to position [99, 0]
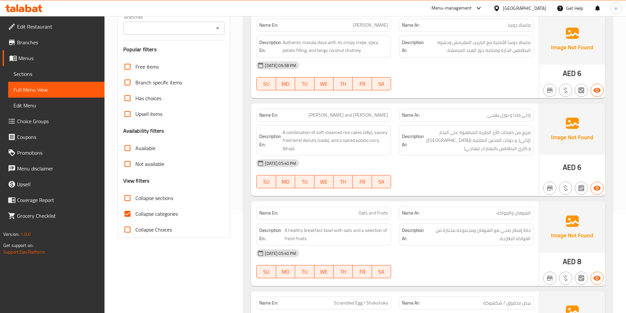
click at [159, 214] on span "Collapse categories" at bounding box center [156, 214] width 42 height 8
click at [135, 214] on input "Collapse categories" at bounding box center [128, 214] width 16 height 16
checkbox input "false"
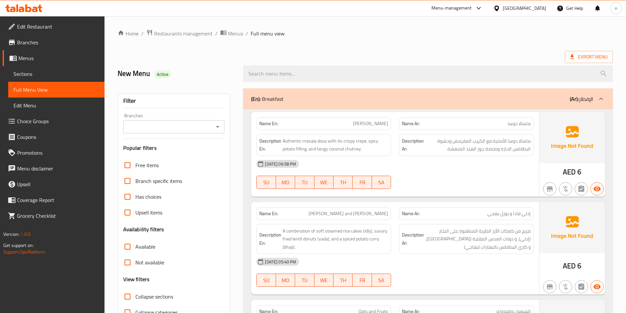
click at [572, 103] on b "(Ar):" at bounding box center [574, 99] width 9 height 10
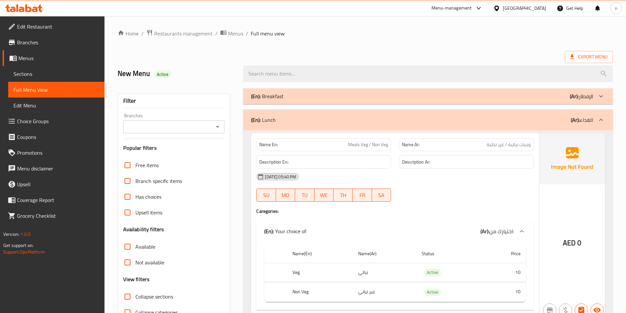
click at [578, 114] on div "(En): Lunch (Ar): الغداء" at bounding box center [428, 120] width 370 height 21
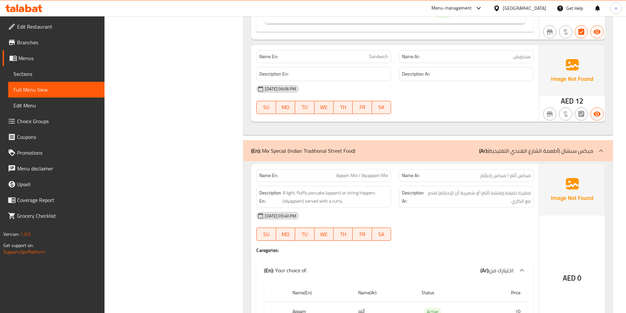
scroll to position [1348, 0]
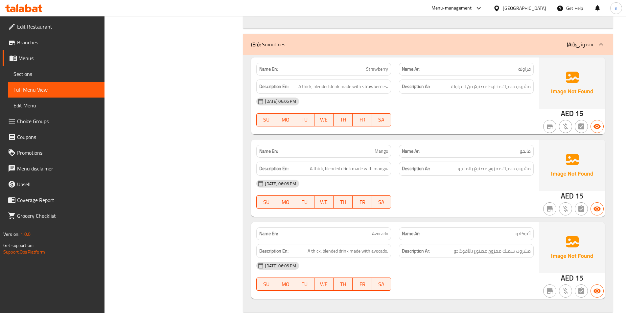
scroll to position [5454, 0]
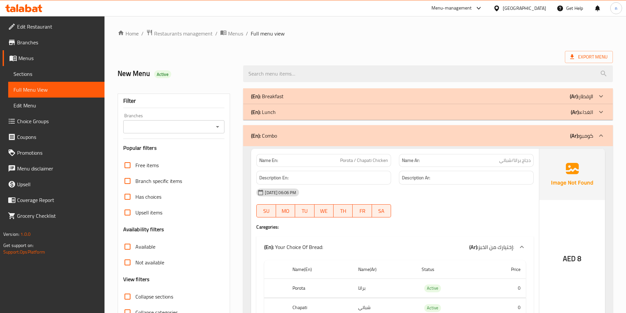
scroll to position [33, 0]
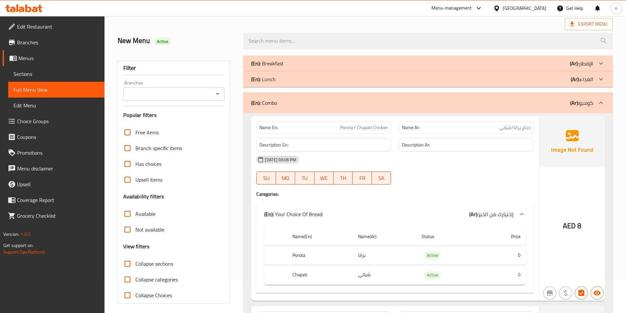
click at [349, 129] on span "Porota / Chapati Chicken" at bounding box center [364, 127] width 48 height 7
click at [523, 129] on span "دجاج براتا/شباتي" at bounding box center [516, 127] width 32 height 7
click at [520, 129] on span "دجاج براتا/شباتي" at bounding box center [516, 127] width 32 height 7
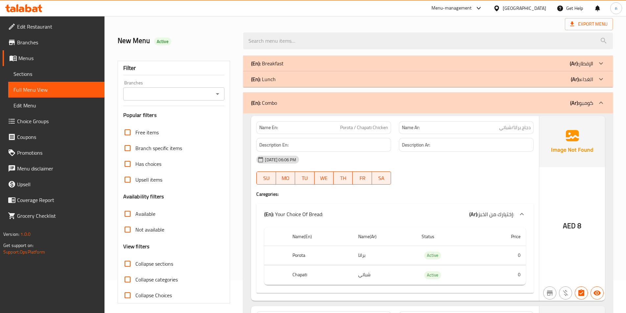
click at [350, 126] on span "Porota / Chapati Chicken" at bounding box center [364, 127] width 48 height 7
copy span "Porota"
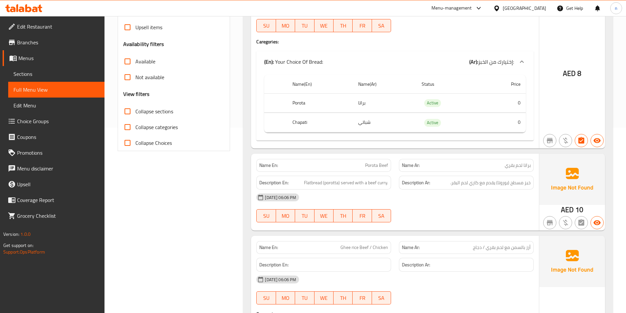
scroll to position [197, 0]
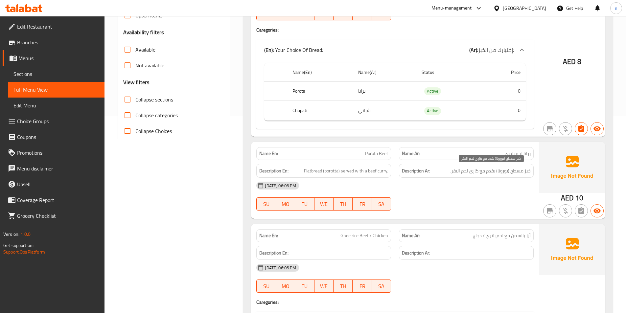
click at [507, 174] on span "خبز مسطح (بوروتا) يقدم مع كاري لحم البقر." at bounding box center [491, 171] width 81 height 8
click at [529, 155] on span "براتا لحم بقري" at bounding box center [518, 153] width 26 height 7
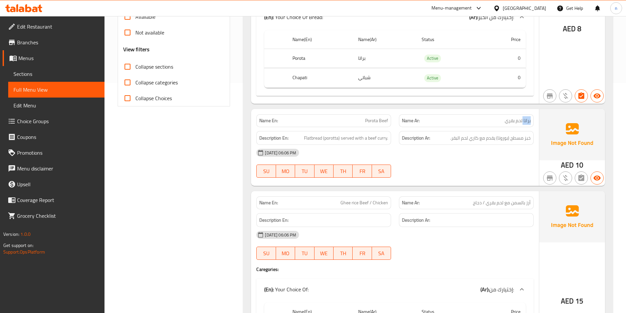
scroll to position [263, 0]
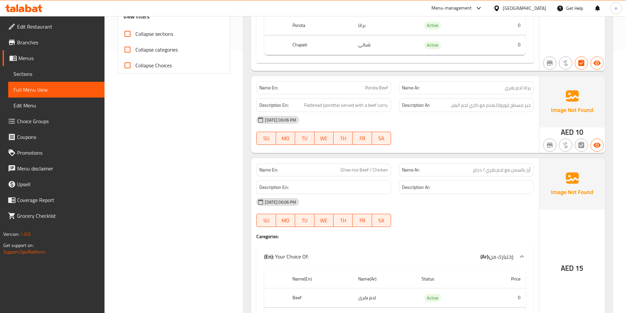
click at [371, 88] on span "Porota Beef" at bounding box center [376, 88] width 23 height 7
click at [331, 107] on span "Flatbread (porotta) served with a beef curry." at bounding box center [346, 105] width 84 height 8
copy span "porotta"
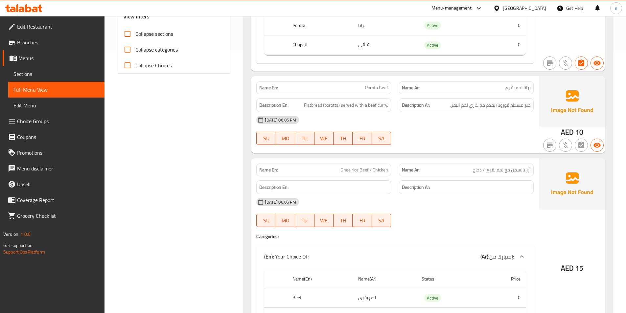
click at [372, 88] on span "Porota Beef" at bounding box center [376, 88] width 23 height 7
click at [371, 86] on span "Porota Beef" at bounding box center [376, 88] width 23 height 7
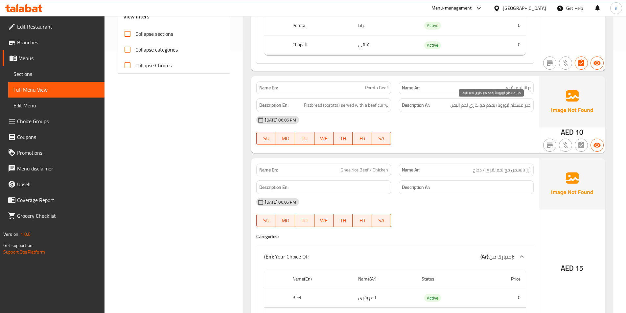
click at [503, 104] on span "خبز مسطح (بوروتا) يقدم مع كاري لحم البقر." at bounding box center [491, 105] width 81 height 8
click at [515, 85] on span "براتا لحم بقري" at bounding box center [518, 88] width 26 height 7
click at [508, 104] on span "خبز مسطح (بوروتا) يقدم مع كاري لحم البقر." at bounding box center [491, 105] width 81 height 8
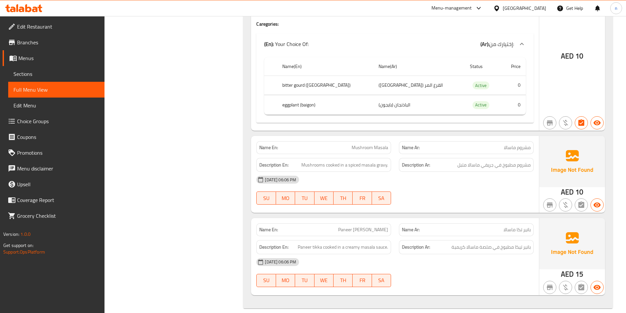
scroll to position [10695, 0]
drag, startPoint x: 518, startPoint y: 239, endPoint x: 522, endPoint y: 240, distance: 3.4
click at [522, 243] on span "بانير تيكا مطبوخ في صلصة ماسالا كريمية" at bounding box center [491, 247] width 79 height 8
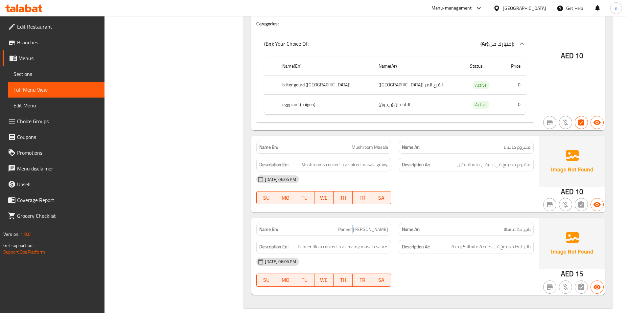
copy span "Paneer [PERSON_NAME]"
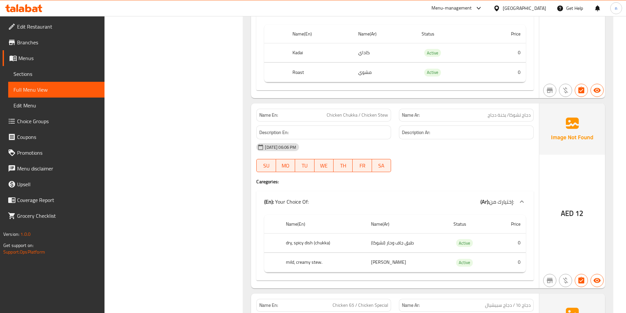
scroll to position [8590, 0]
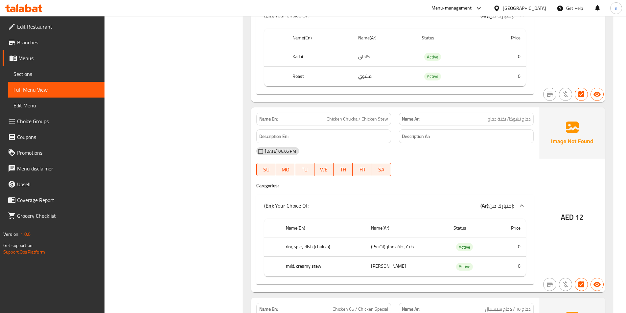
copy span "Chicken Chukka / Chicken Stew"
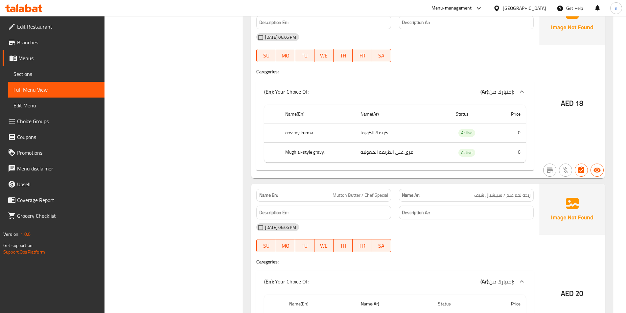
scroll to position [7900, 0]
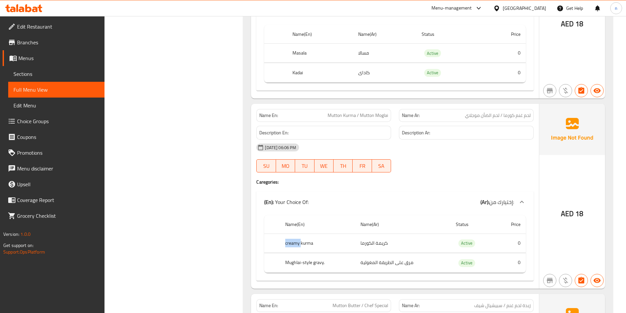
scroll to position [7834, 0]
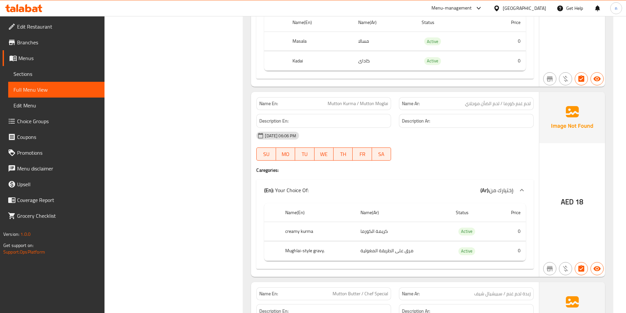
copy span "Mutton Kurma / Mutton Moglai"
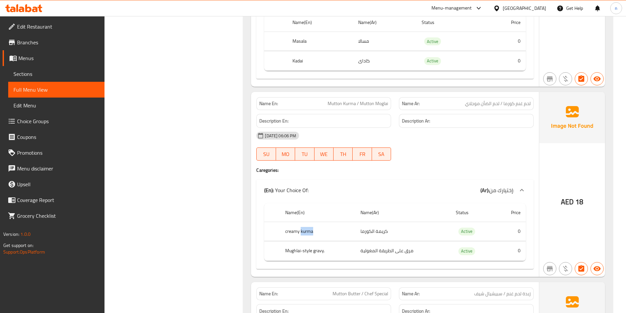
copy th "creamy kurma"
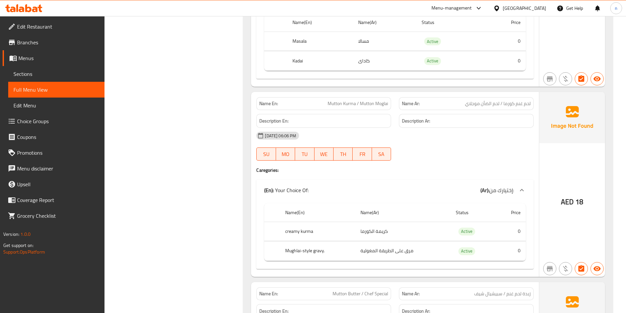
copy td "الكورما"
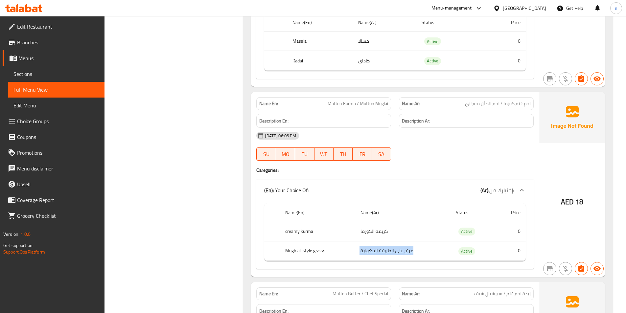
copy td "مرق على الطريقة المغولية"
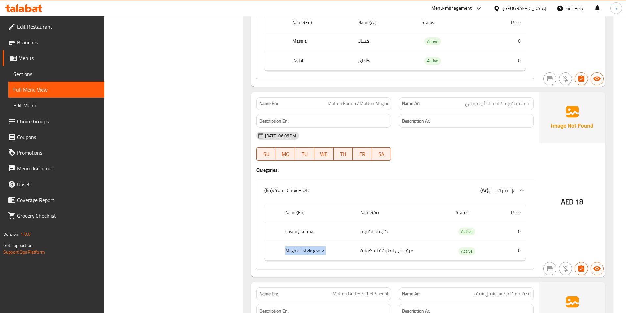
copy th "Mughlai-style gravy."
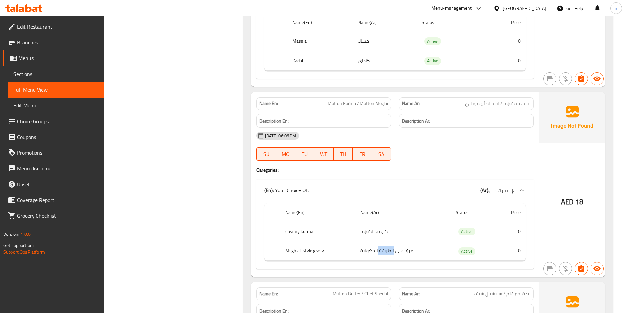
copy td "مرق على الطريقة المغولية"
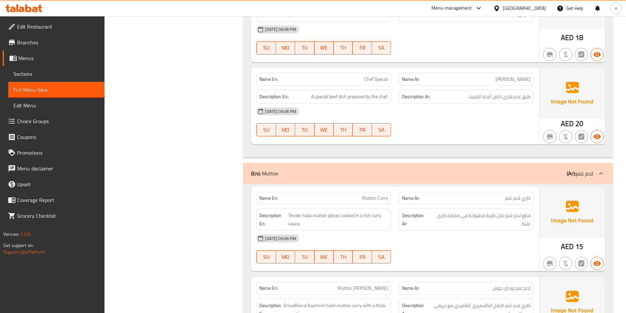
scroll to position [7242, 0]
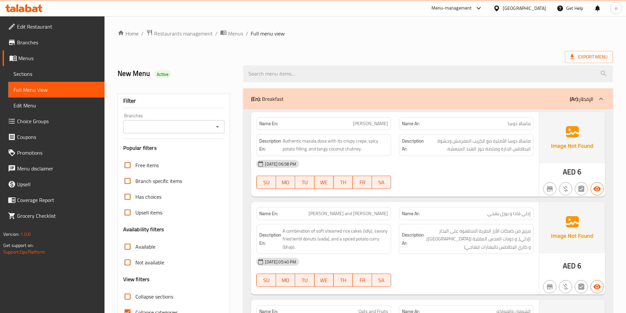
scroll to position [132, 0]
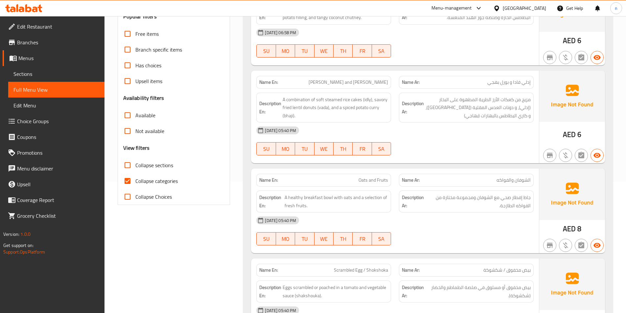
drag, startPoint x: 161, startPoint y: 179, endPoint x: 631, endPoint y: 167, distance: 469.8
click at [162, 179] on span "Collapse categories" at bounding box center [156, 181] width 42 height 8
click at [135, 179] on input "Collapse categories" at bounding box center [128, 181] width 16 height 16
checkbox input "false"
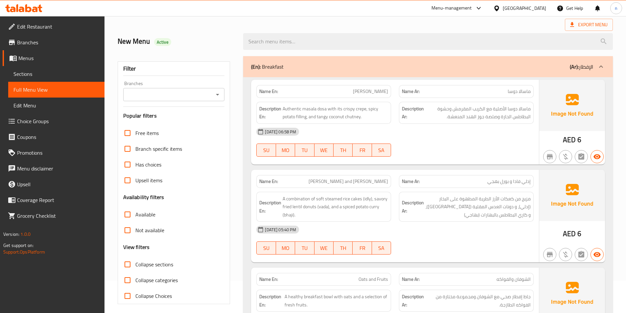
scroll to position [0, 0]
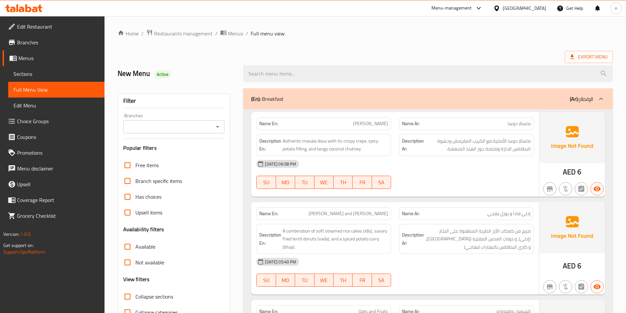
click at [602, 107] on div "(En): Breakfast (Ar): الإفطار" at bounding box center [428, 98] width 370 height 21
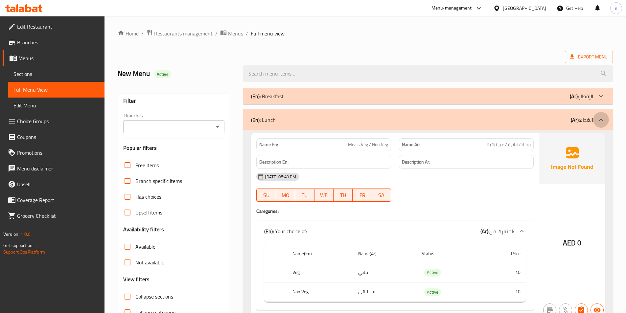
click at [606, 119] on div at bounding box center [602, 120] width 16 height 16
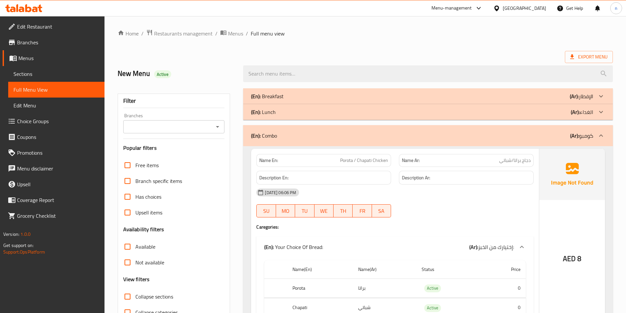
click at [594, 143] on div "(En): Combo (Ar): كومبو" at bounding box center [428, 135] width 370 height 21
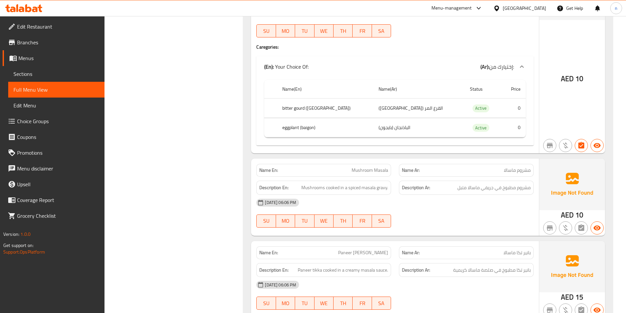
scroll to position [9738, 0]
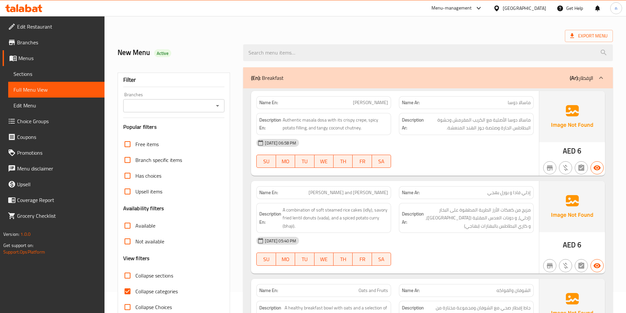
scroll to position [99, 0]
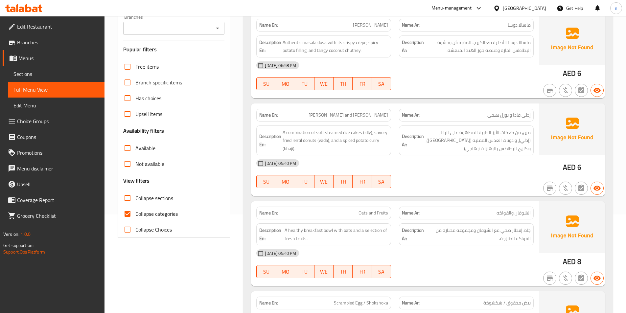
click at [172, 219] on label "Collapse categories" at bounding box center [149, 214] width 58 height 16
click at [135, 219] on input "Collapse categories" at bounding box center [128, 214] width 16 height 16
checkbox input "false"
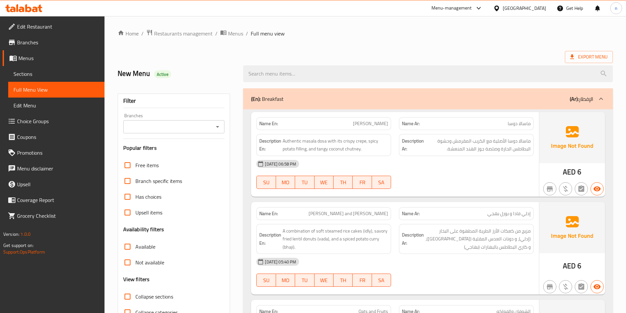
click at [567, 104] on div "(En): Breakfast (Ar): الإفطار" at bounding box center [428, 98] width 370 height 21
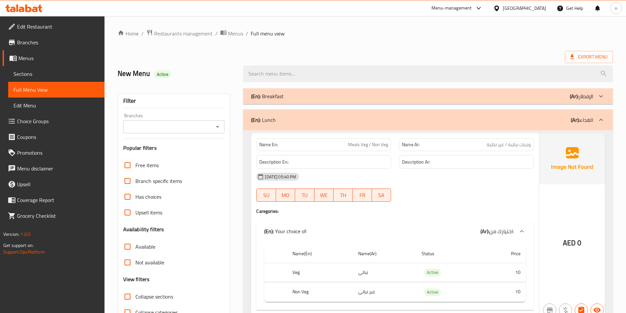
click at [575, 117] on b "(Ar):" at bounding box center [575, 120] width 9 height 10
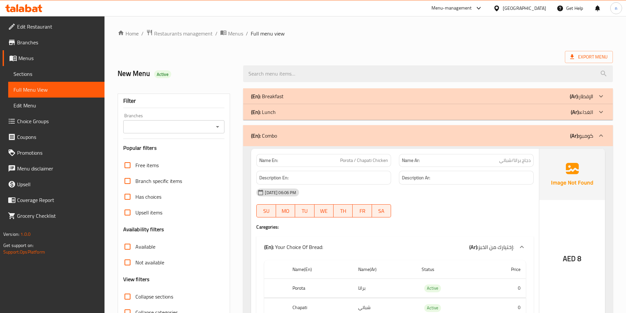
click at [591, 137] on p "(Ar): كومبو" at bounding box center [582, 136] width 23 height 8
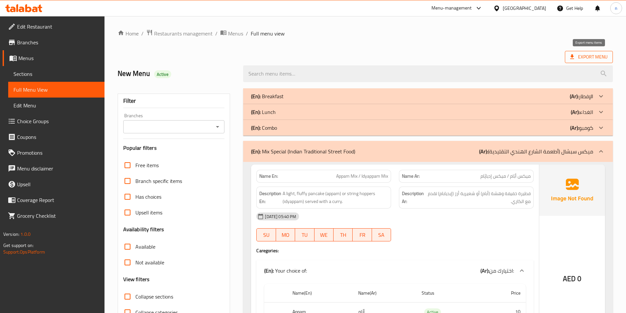
click at [599, 51] on span "Export Menu" at bounding box center [589, 57] width 48 height 12
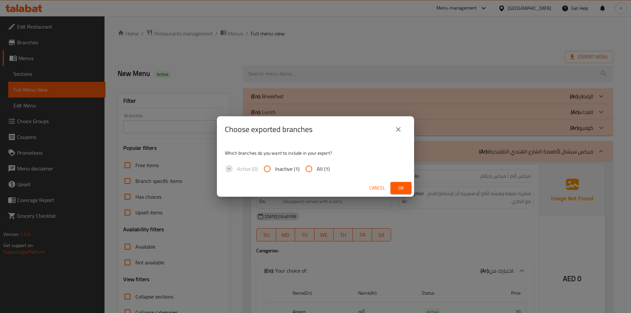
click at [311, 168] on input "All (1)" at bounding box center [309, 169] width 16 height 16
radio input "true"
click at [407, 191] on button "Ok" at bounding box center [401, 188] width 21 height 12
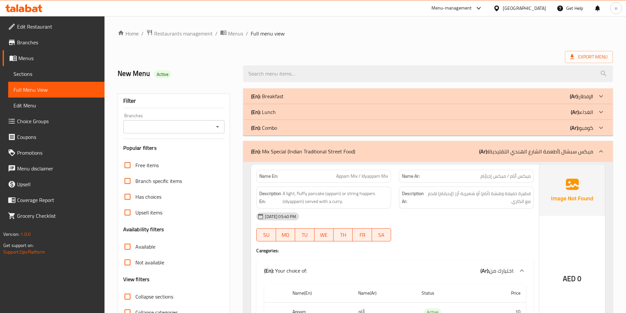
click at [419, 104] on div "(En): Combo (Ar): كومبو" at bounding box center [428, 96] width 370 height 16
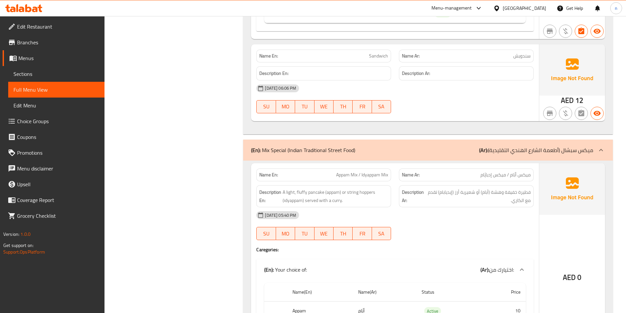
scroll to position [1447, 0]
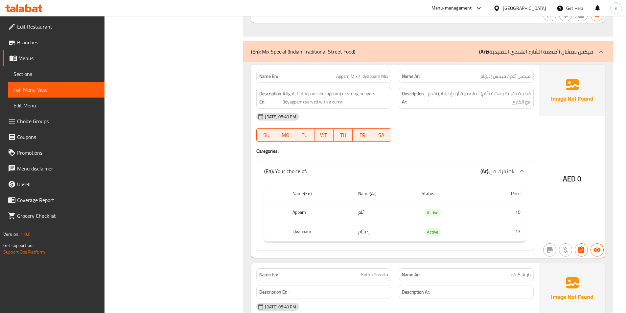
drag, startPoint x: 431, startPoint y: 54, endPoint x: 438, endPoint y: 57, distance: 7.6
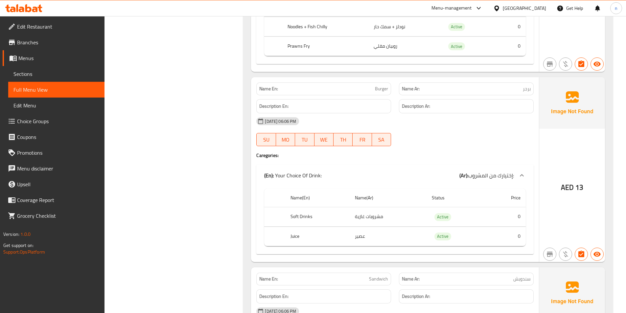
scroll to position [0, 0]
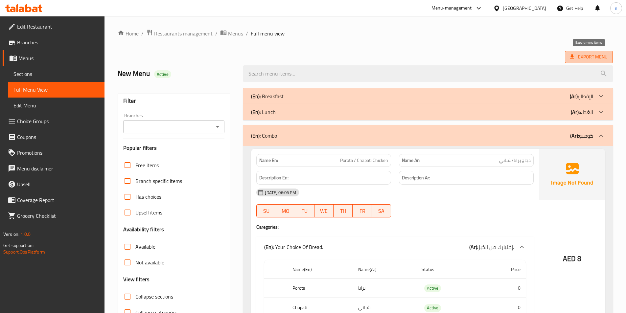
click at [598, 59] on span "Export Menu" at bounding box center [589, 57] width 37 height 8
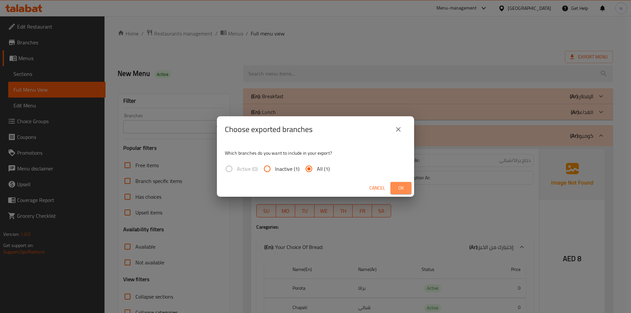
click at [409, 189] on button "Ok" at bounding box center [401, 188] width 21 height 12
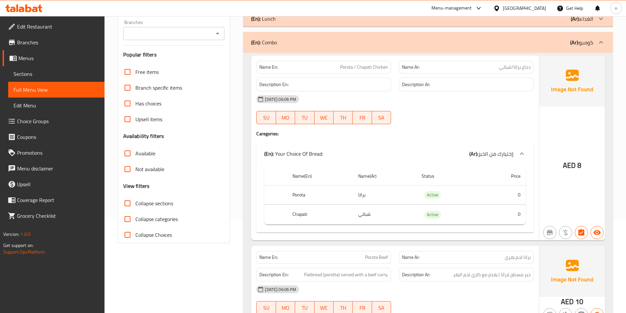
scroll to position [132, 0]
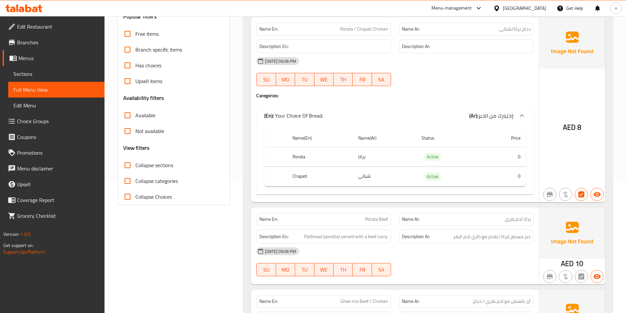
click at [45, 74] on span "Sections" at bounding box center [56, 74] width 86 height 8
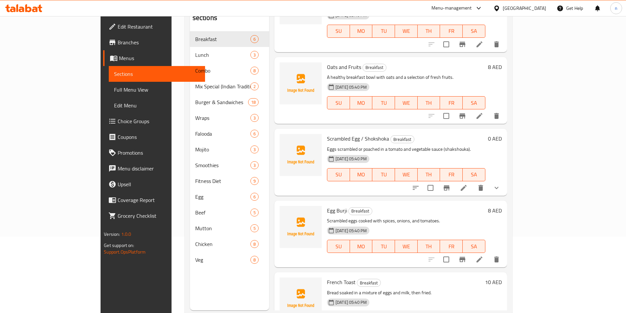
scroll to position [78, 0]
